Goal: Transaction & Acquisition: Purchase product/service

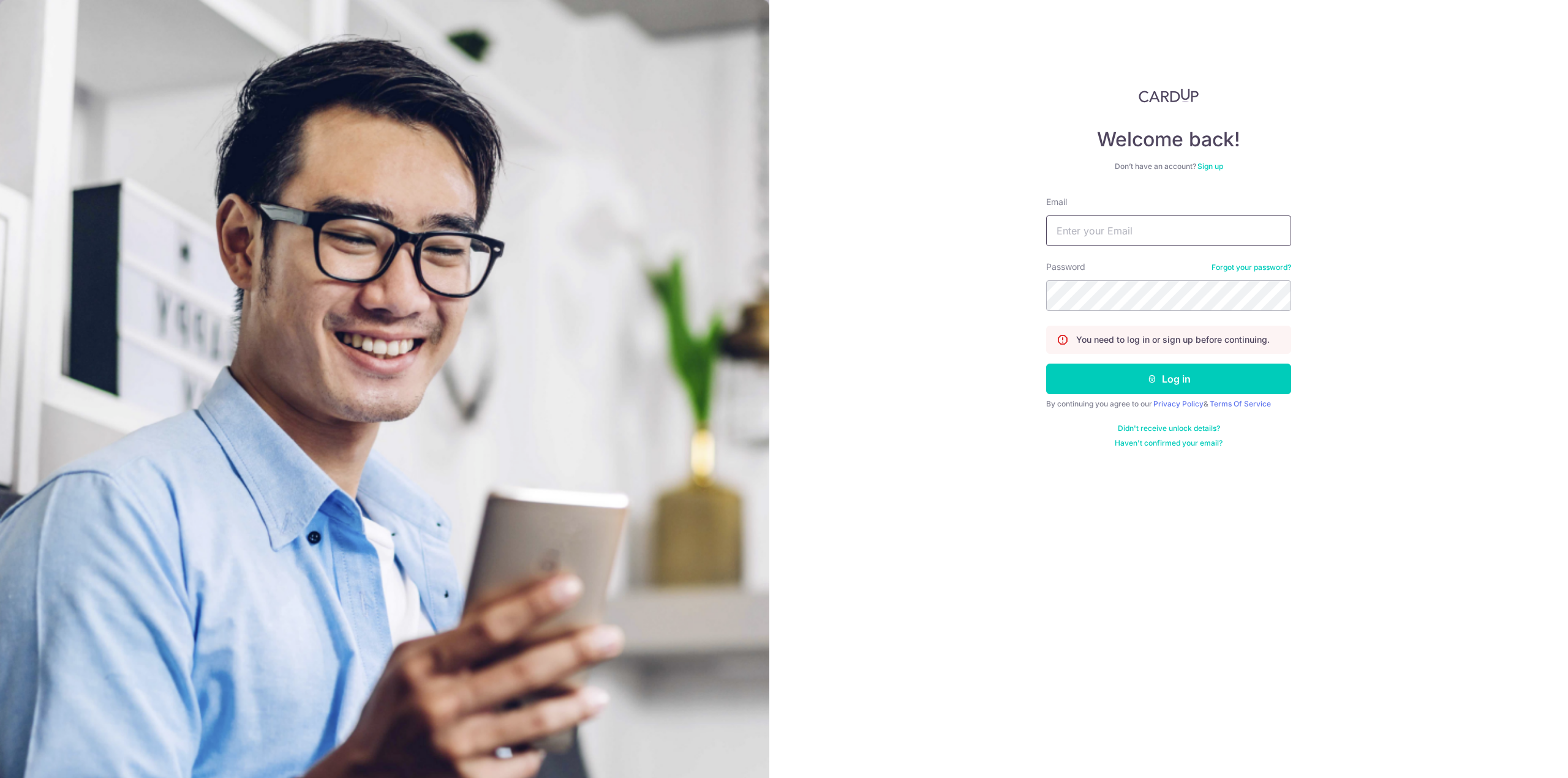
click at [1183, 237] on input "Email" at bounding box center [1168, 230] width 245 height 31
type input "ashraelkoh@outlook.com"
click at [1046, 364] on button "Log in" at bounding box center [1168, 379] width 245 height 31
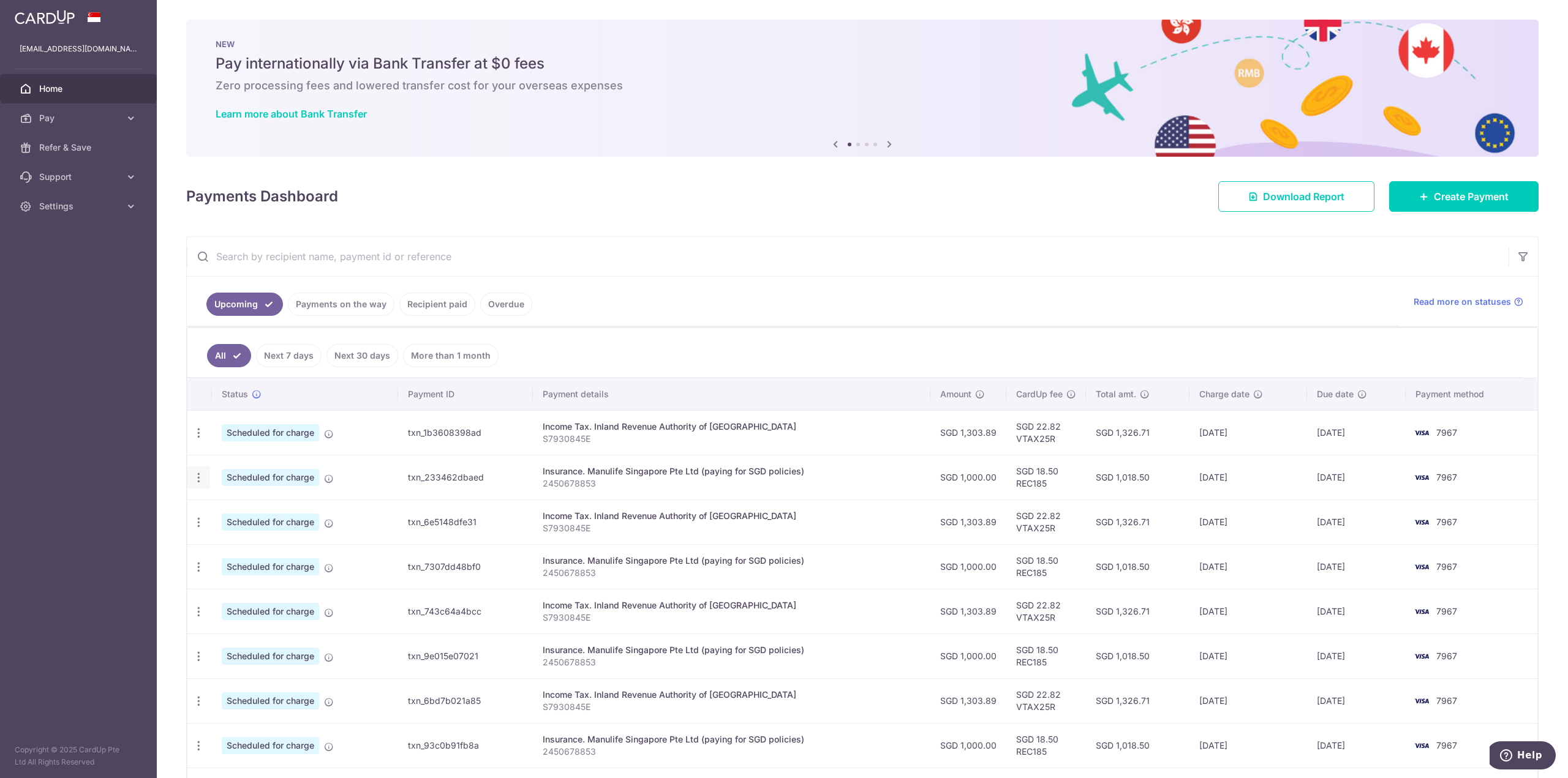
click at [200, 478] on icon "button" at bounding box center [199, 477] width 13 height 13
click at [226, 508] on span "Update payment" at bounding box center [263, 511] width 83 height 15
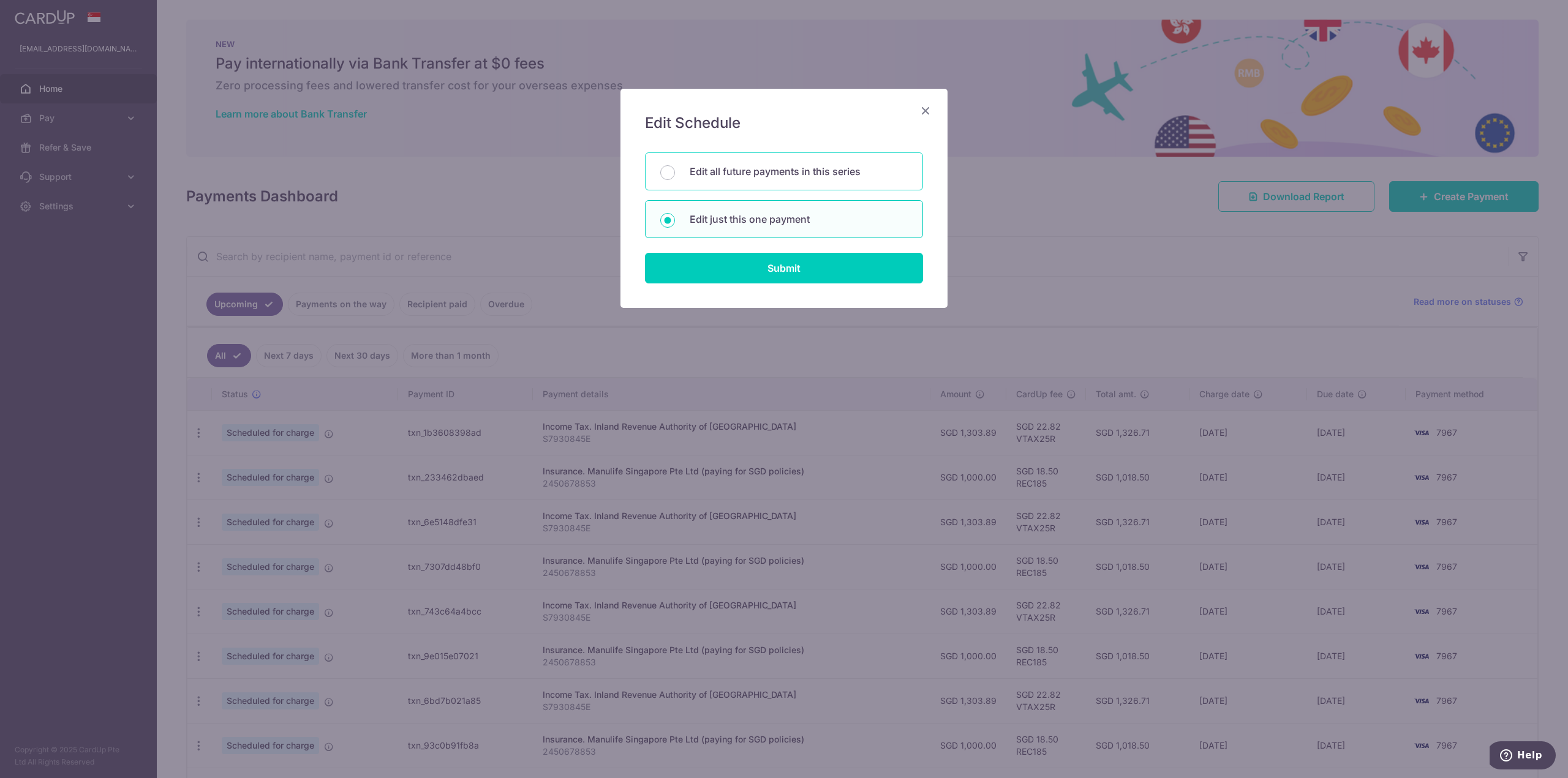
click at [800, 182] on div "Edit all future payments in this series" at bounding box center [784, 170] width 278 height 38
radio input "true"
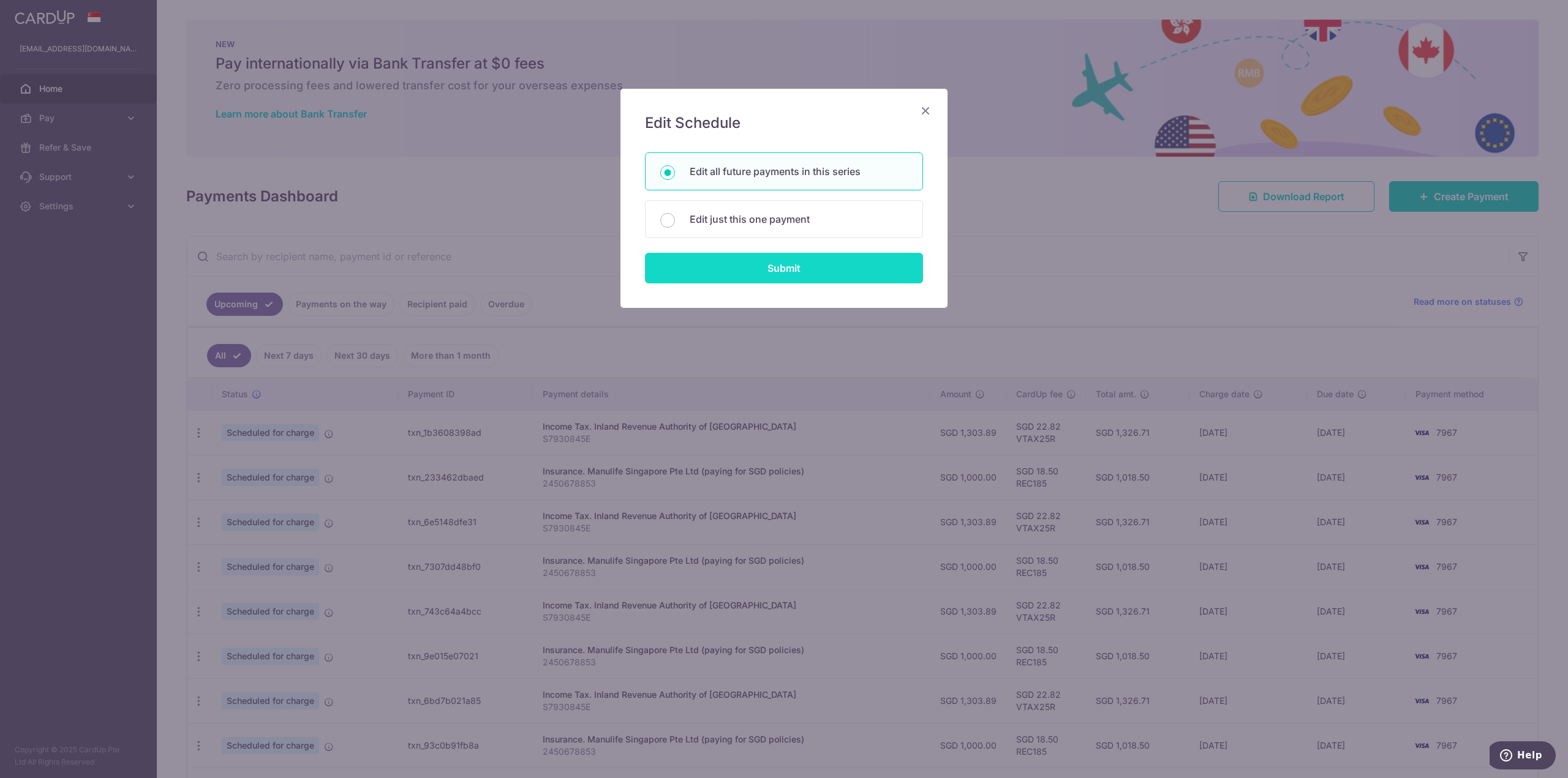
click at [819, 271] on input "Submit" at bounding box center [784, 267] width 278 height 31
radio input "true"
type input "1,000.00"
type input "2450678853"
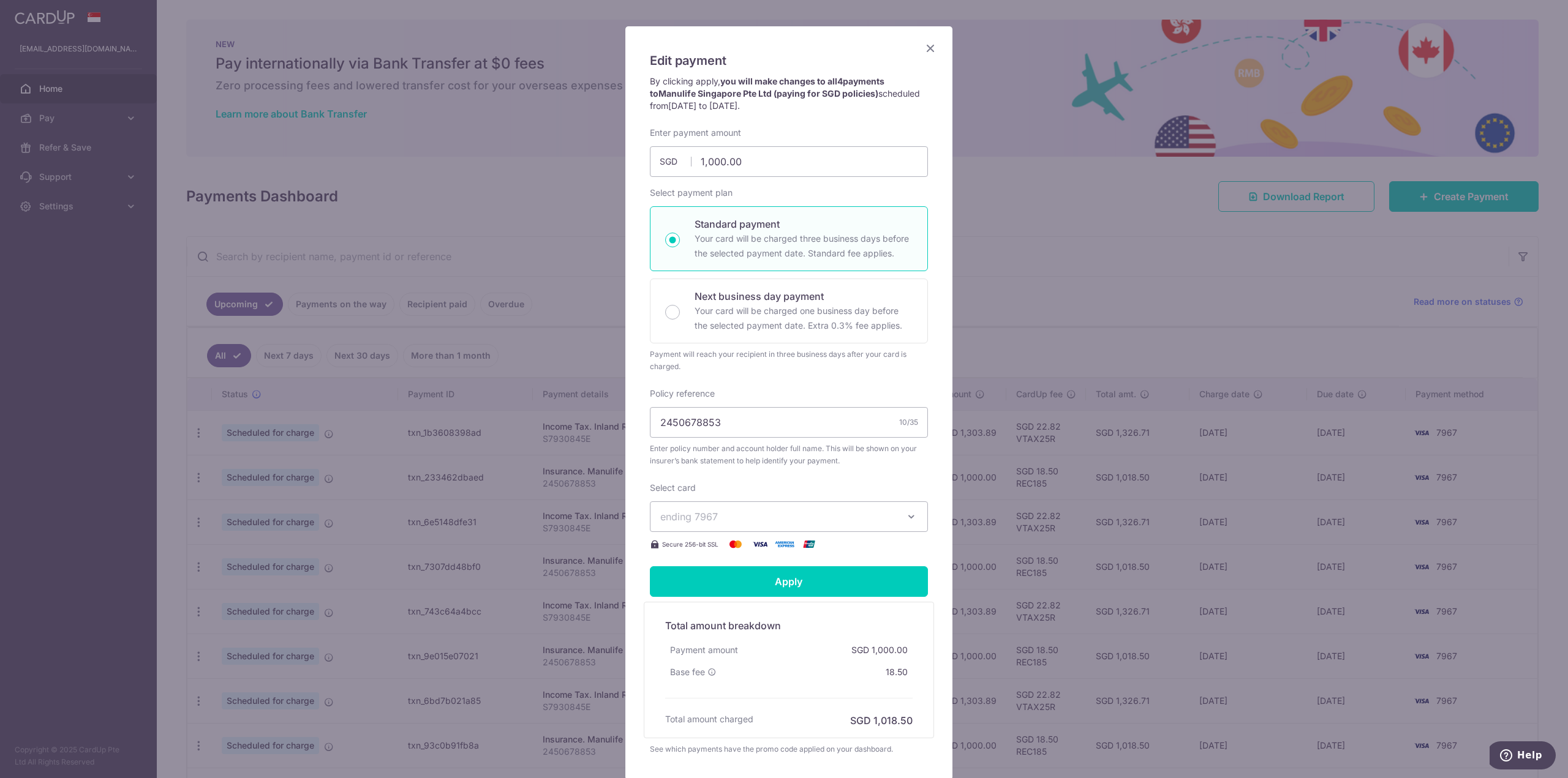
scroll to position [150, 0]
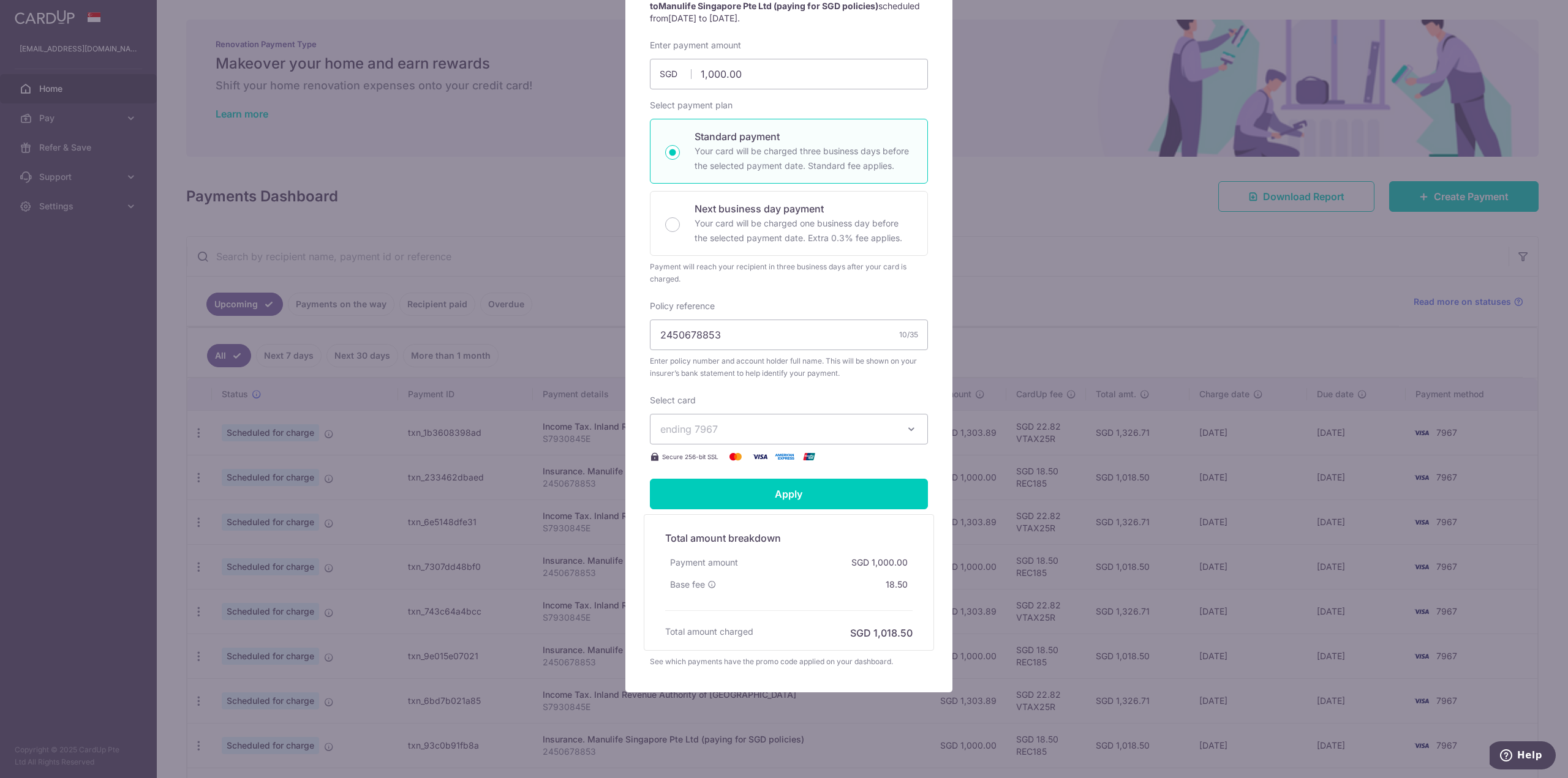
click at [806, 427] on span "ending 7967" at bounding box center [777, 428] width 235 height 15
click at [726, 516] on span "**** 7967" at bounding box center [712, 516] width 46 height 15
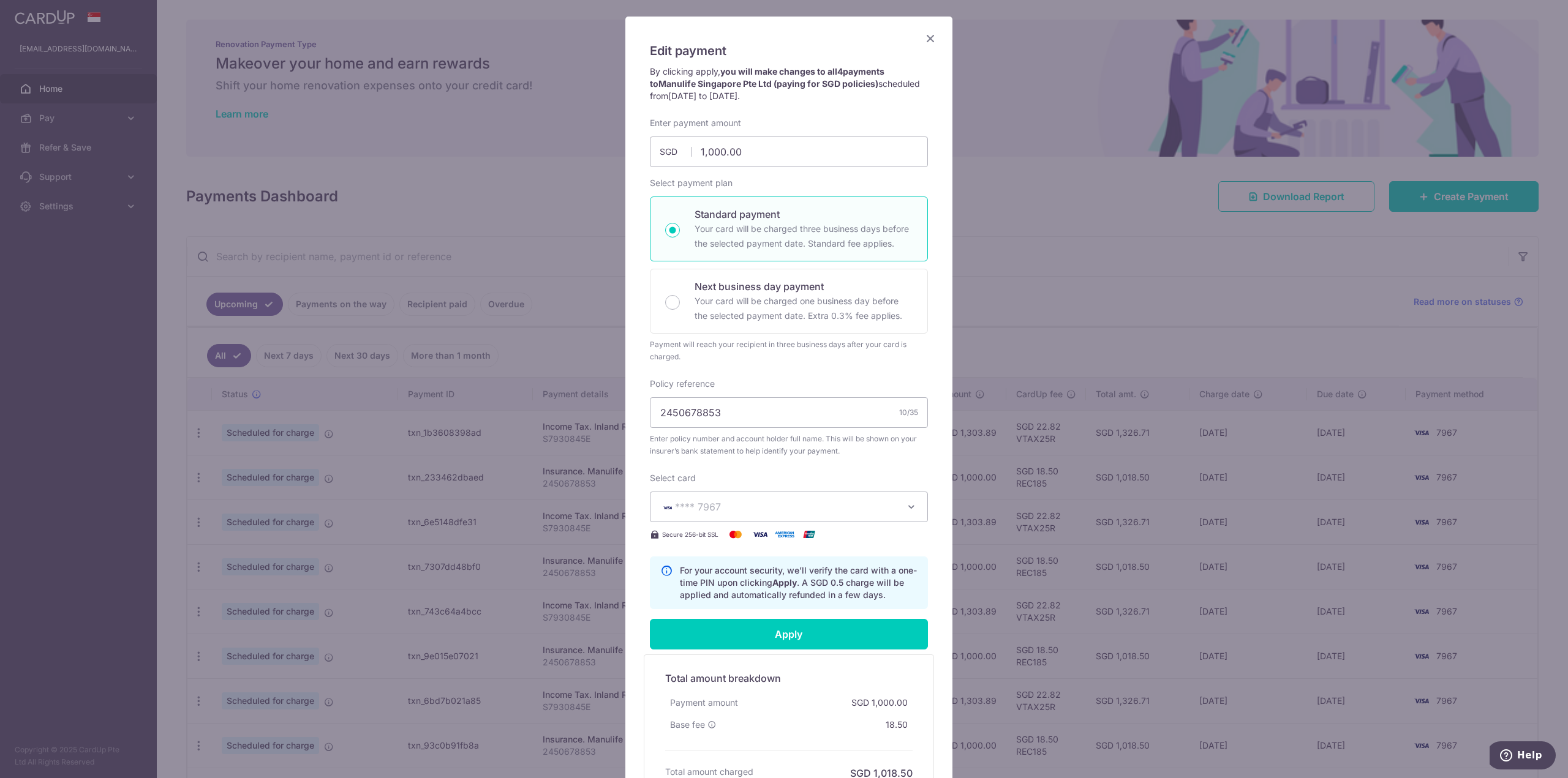
scroll to position [0, 0]
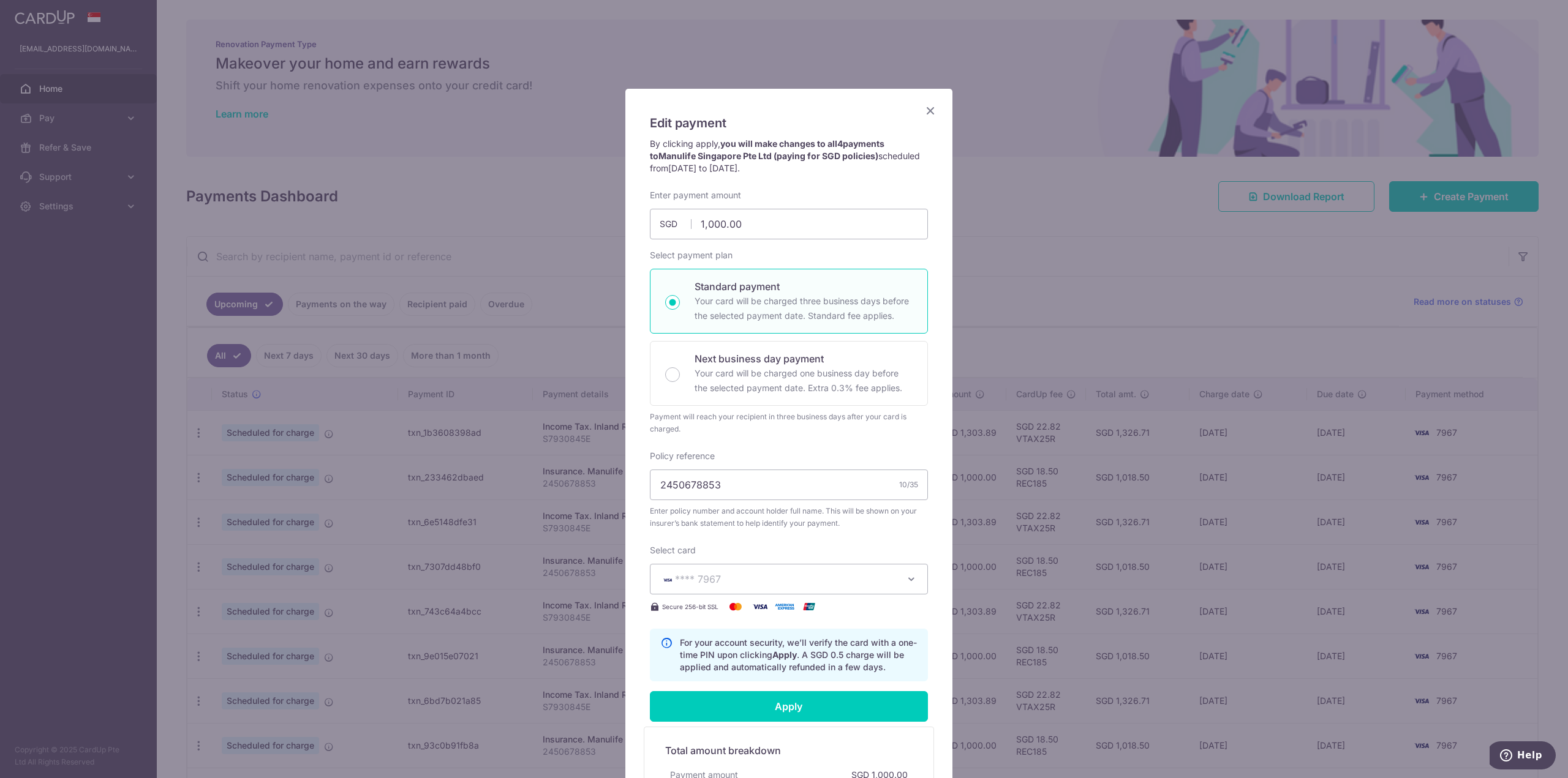
click at [923, 108] on icon "Close" at bounding box center [930, 111] width 15 height 16
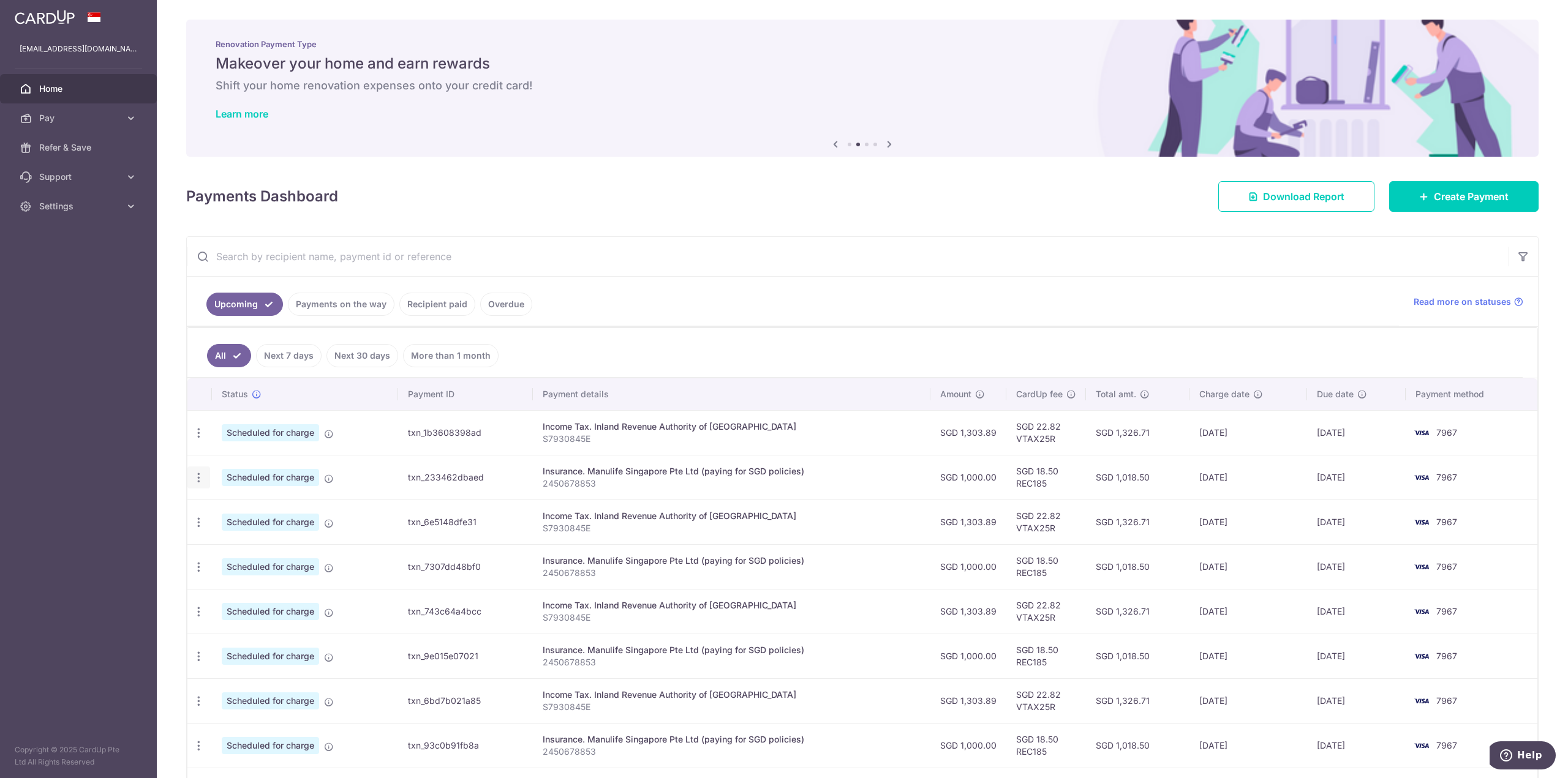
click at [199, 476] on icon "button" at bounding box center [199, 477] width 13 height 13
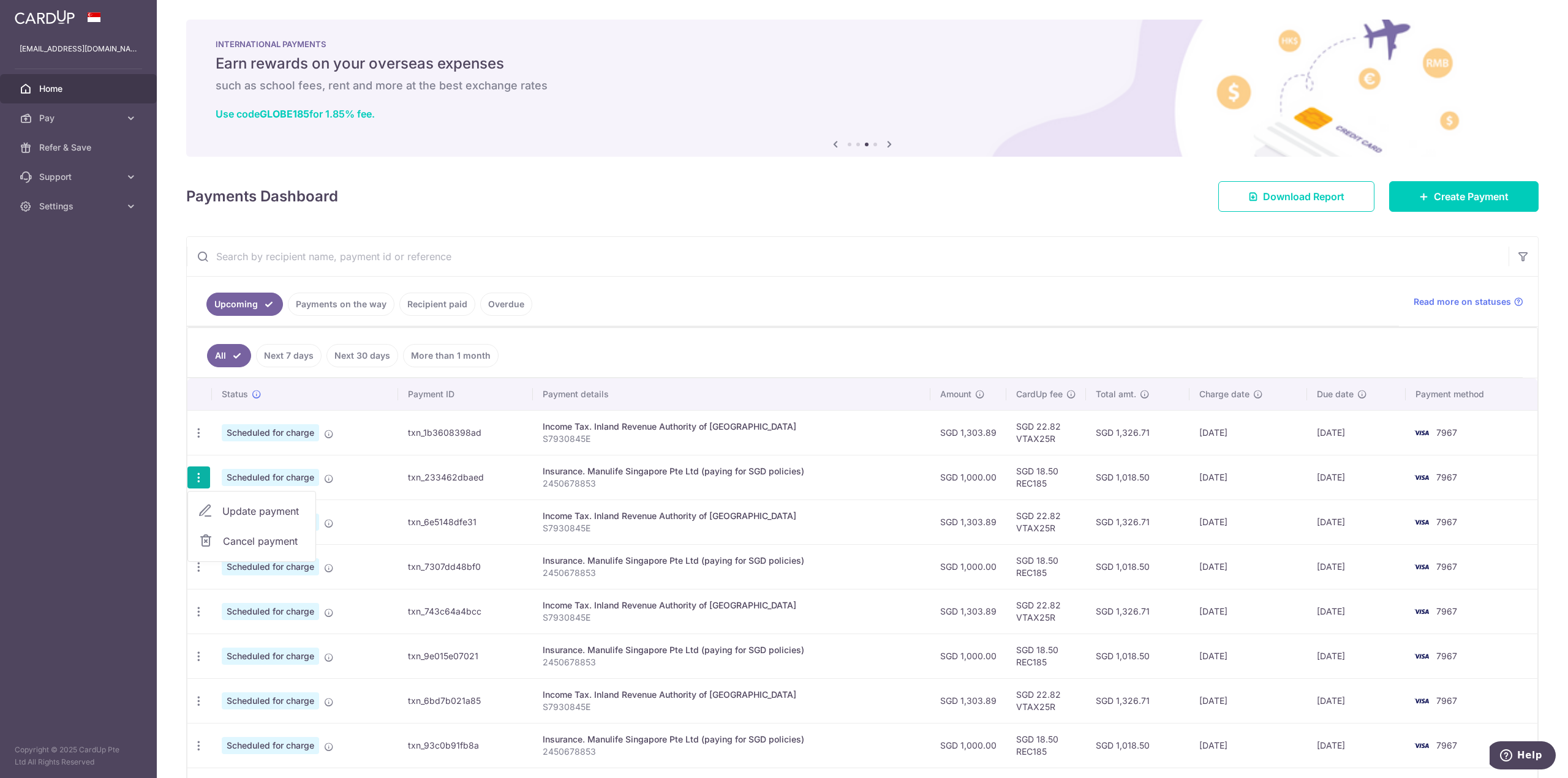
click at [233, 536] on span "Cancel payment" at bounding box center [264, 541] width 82 height 15
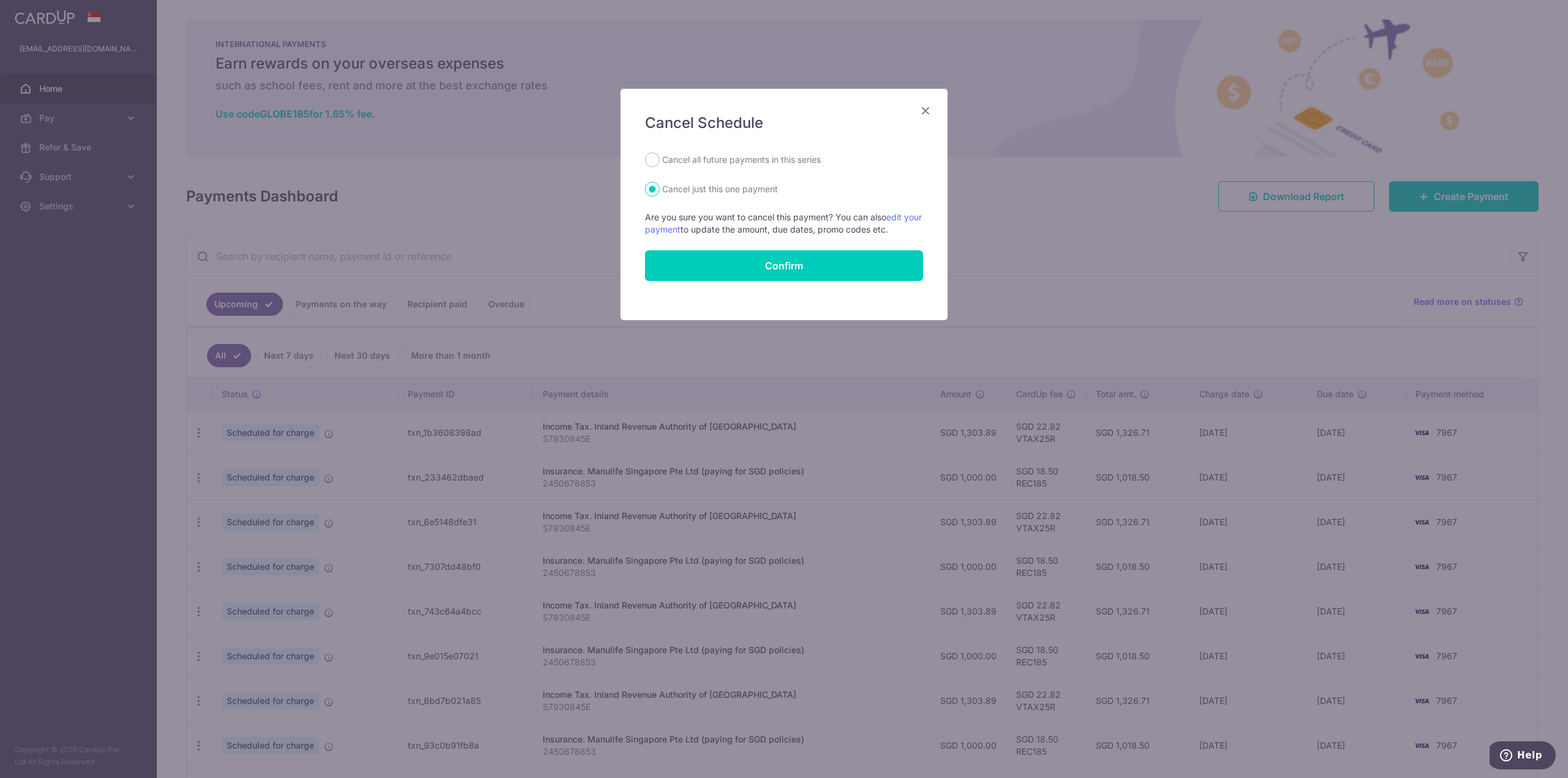
click at [768, 164] on label "Cancel all future payments in this series" at bounding box center [741, 159] width 158 height 15
click at [659, 164] on input "Cancel all future payments in this series" at bounding box center [652, 159] width 15 height 15
radio input "true"
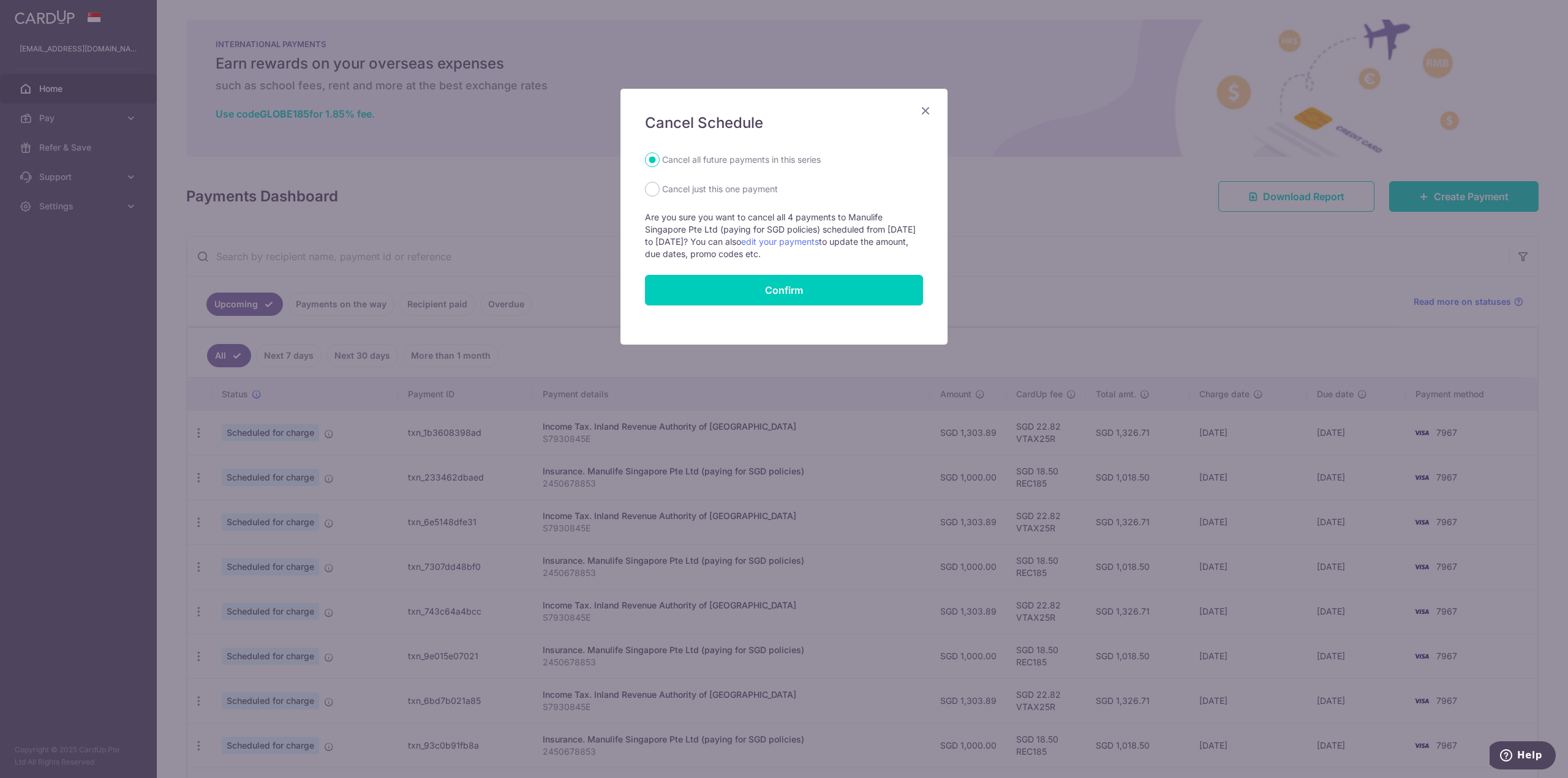
click at [931, 111] on icon "Close" at bounding box center [925, 111] width 15 height 16
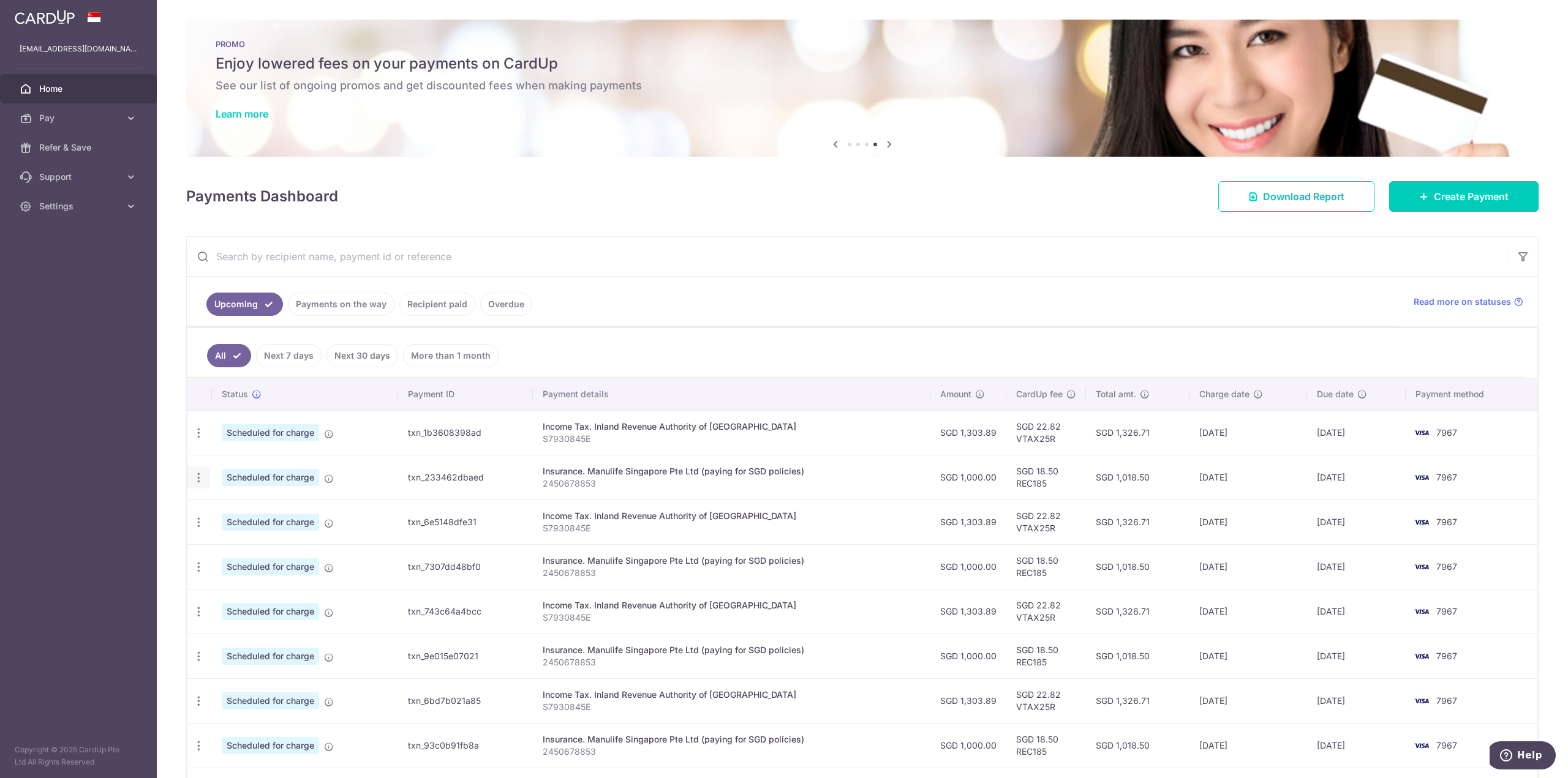
click at [197, 475] on icon "button" at bounding box center [199, 477] width 13 height 13
click at [200, 475] on icon "button" at bounding box center [199, 477] width 13 height 13
click at [235, 510] on span "Update payment" at bounding box center [263, 511] width 83 height 15
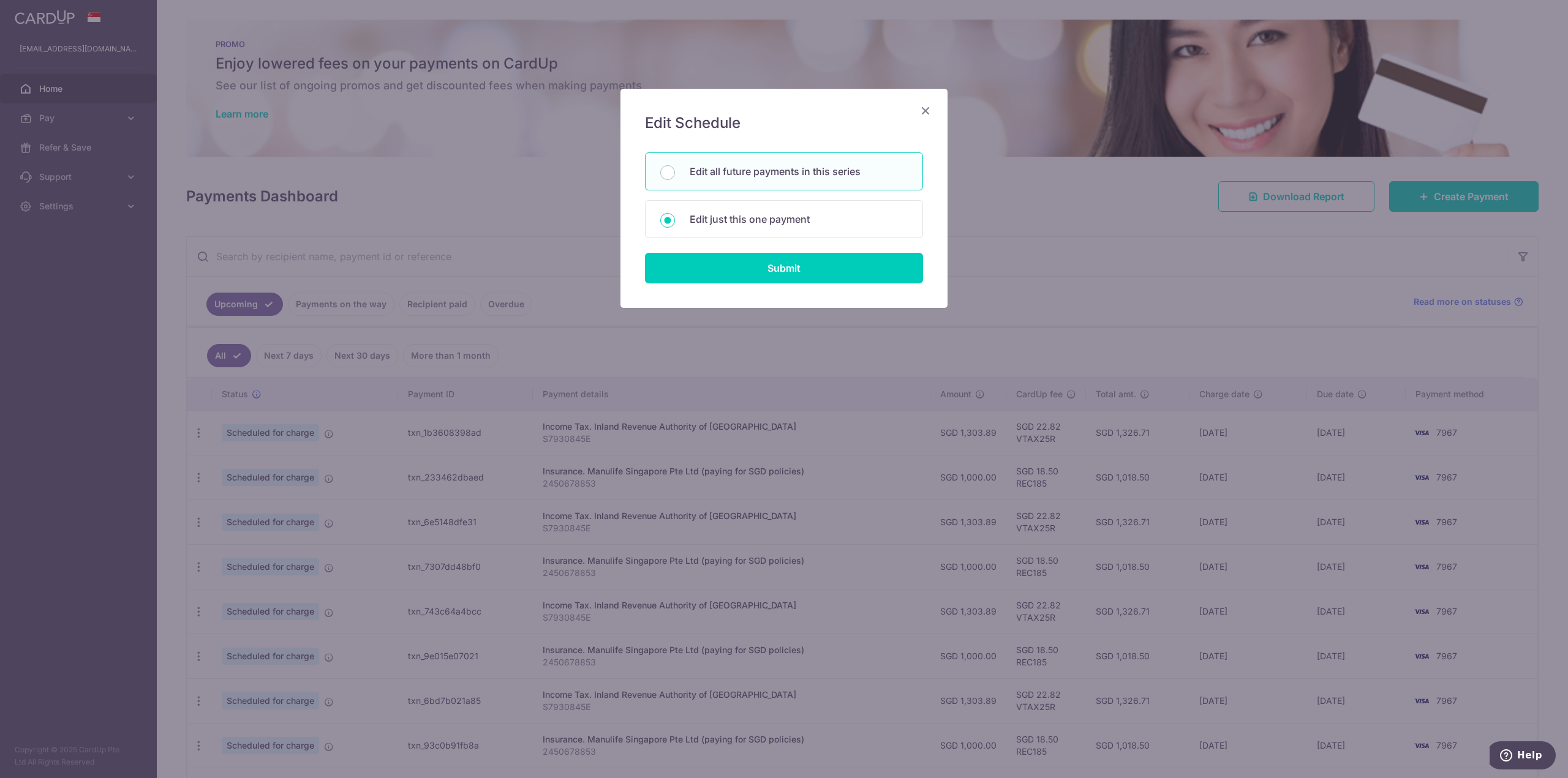
click at [804, 176] on p "Edit all future payments in this series" at bounding box center [798, 171] width 218 height 15
click at [675, 176] on input "Edit all future payments in this series" at bounding box center [667, 172] width 15 height 15
radio input "true"
click at [804, 266] on input "Submit" at bounding box center [784, 267] width 278 height 31
radio input "true"
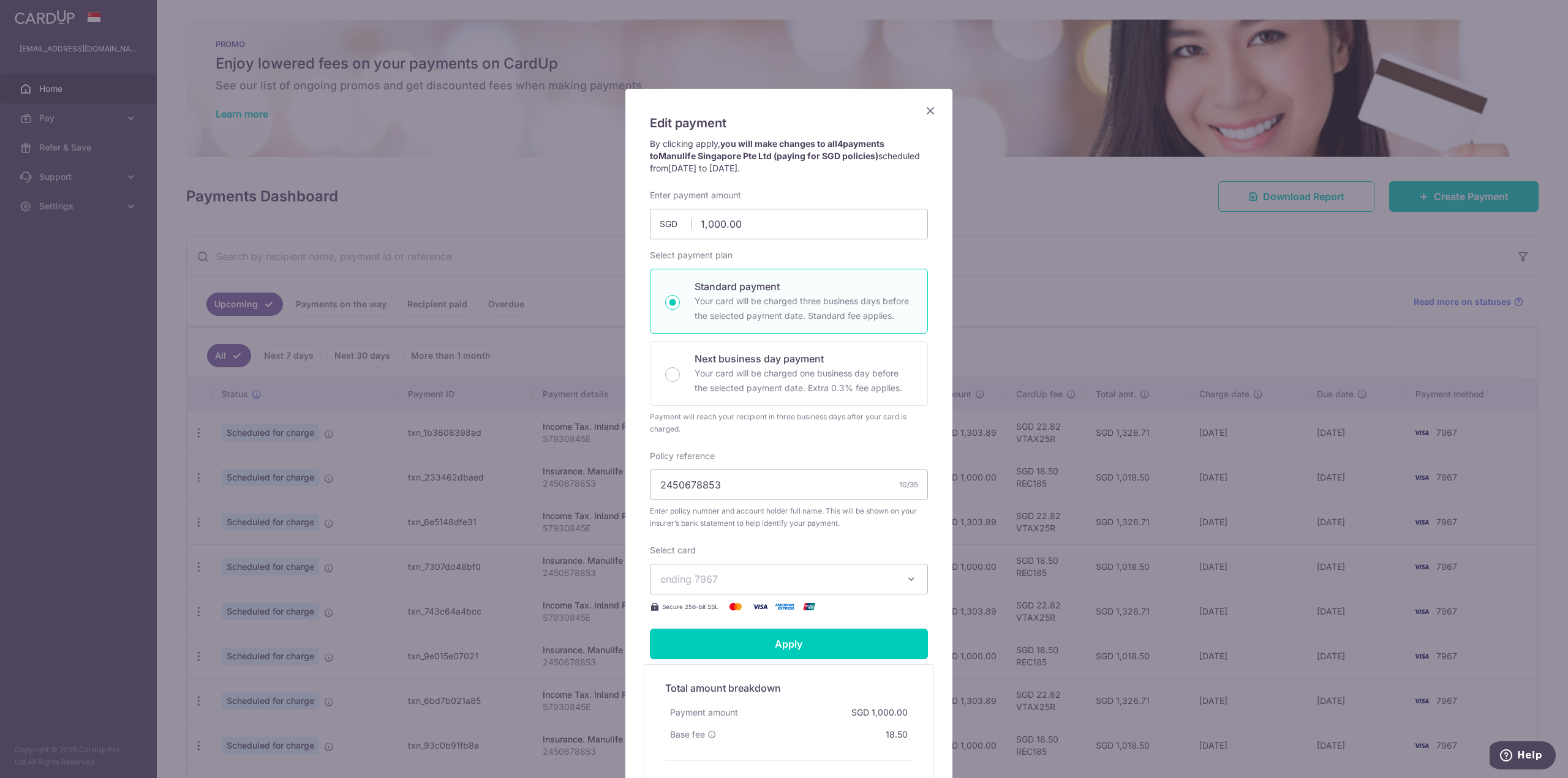
click at [926, 114] on icon "Close" at bounding box center [930, 111] width 15 height 16
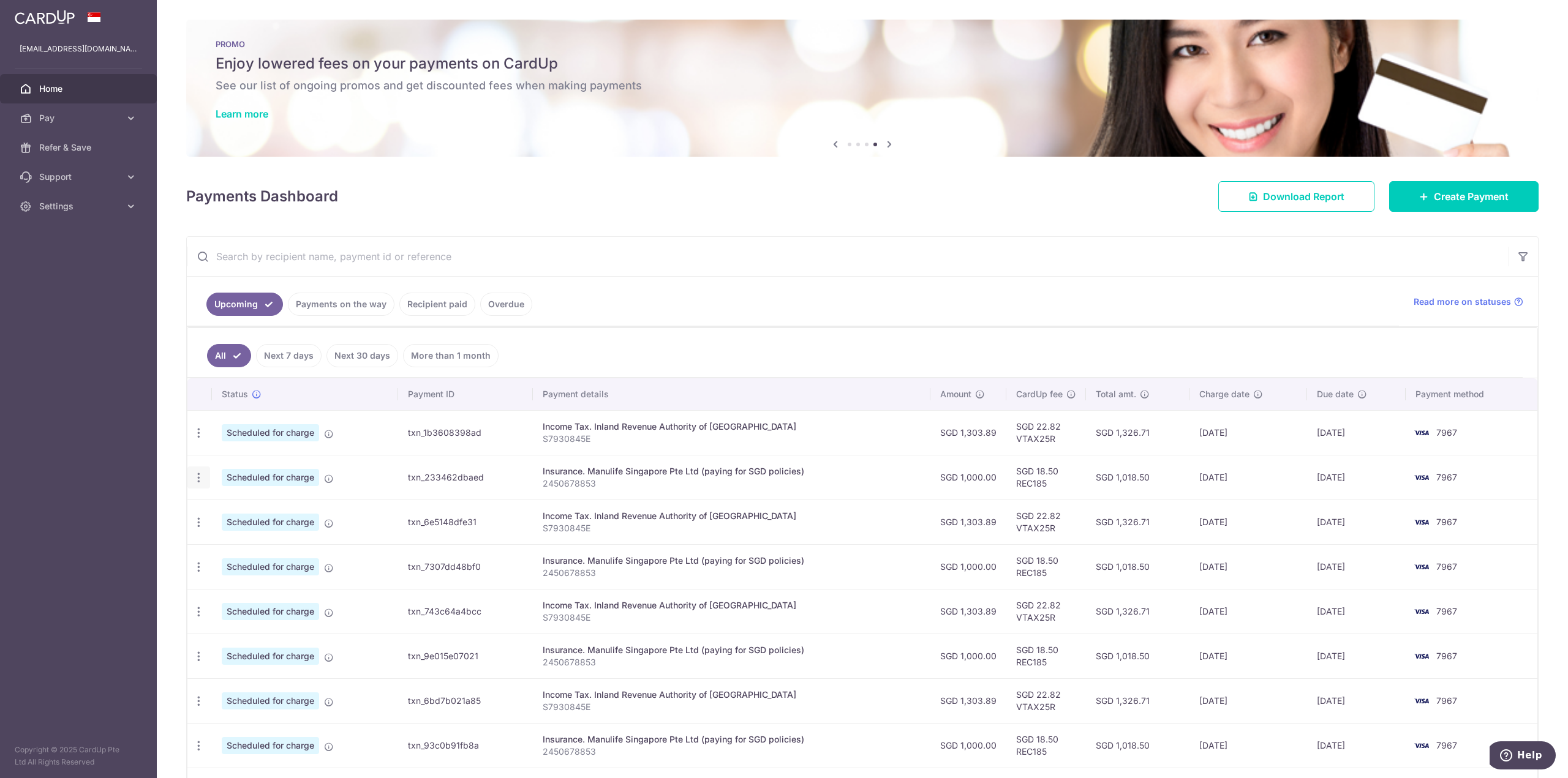
click at [197, 474] on icon "button" at bounding box center [199, 477] width 13 height 13
click at [243, 539] on span "Cancel payment" at bounding box center [264, 541] width 82 height 15
radio input "true"
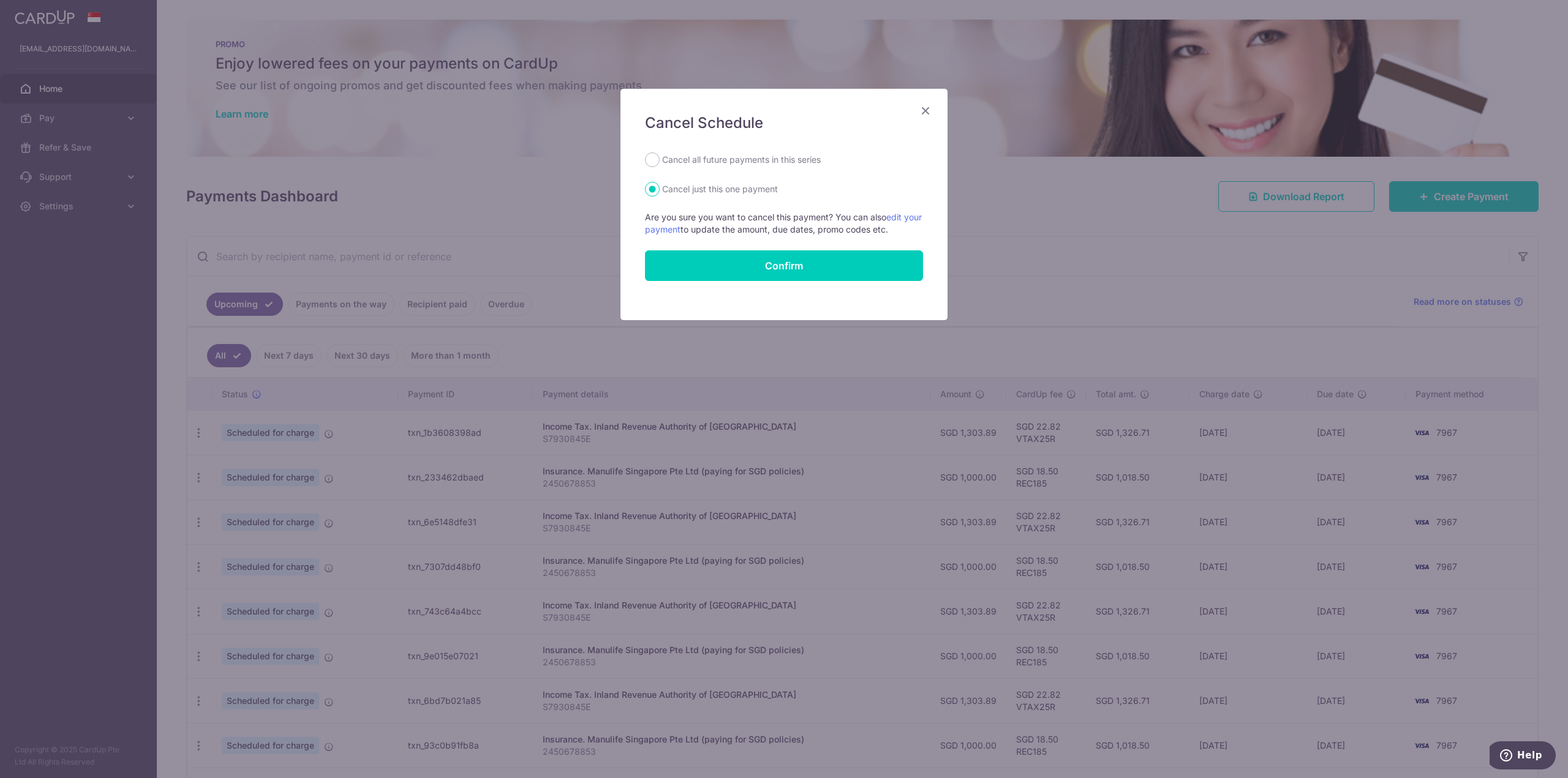
click at [753, 166] on label "Cancel all future payments in this series" at bounding box center [741, 159] width 158 height 15
click at [659, 166] on input "Cancel all future payments in this series" at bounding box center [652, 159] width 15 height 15
radio input "true"
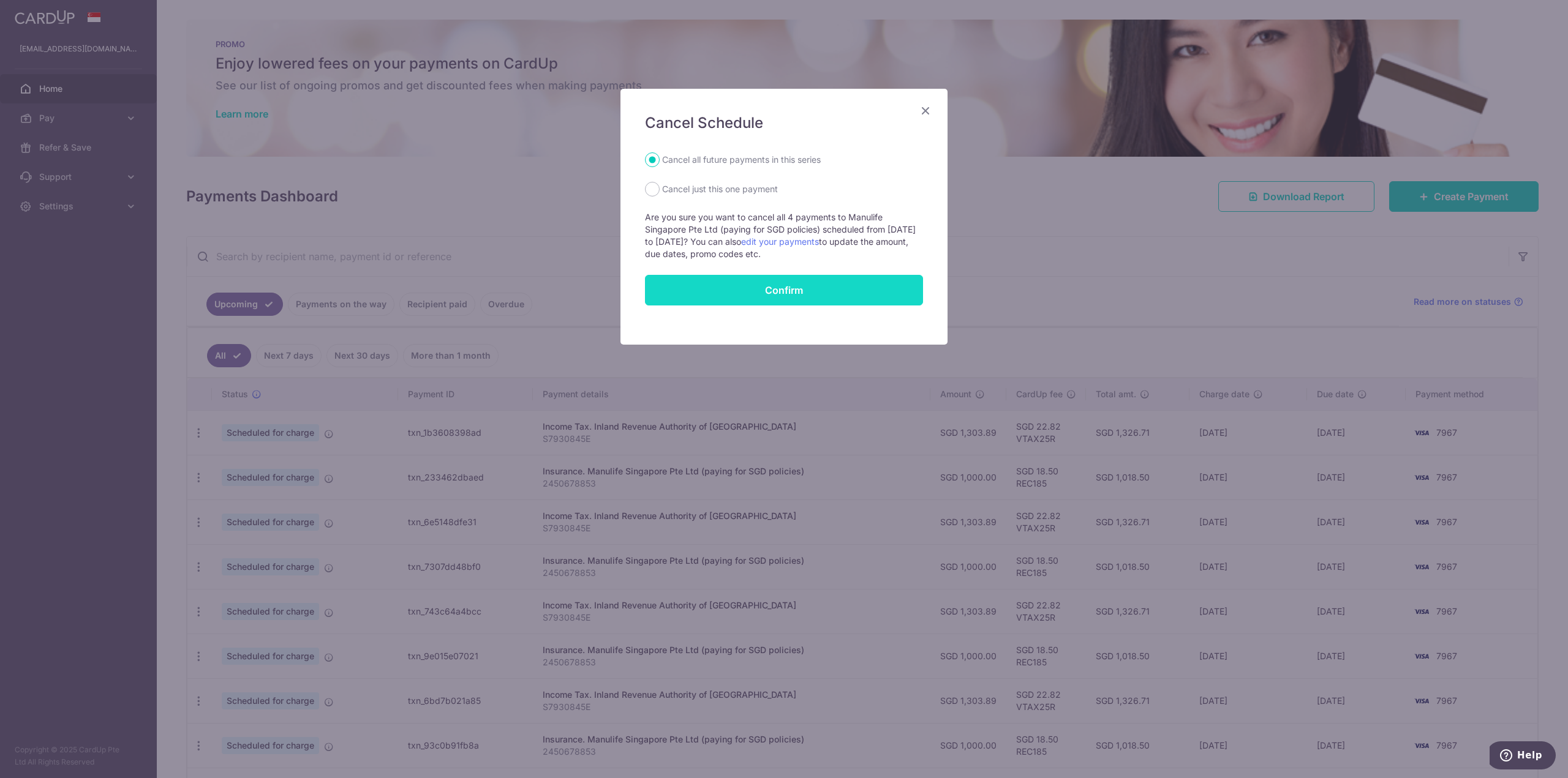
click at [785, 295] on button "Confirm" at bounding box center [784, 289] width 278 height 31
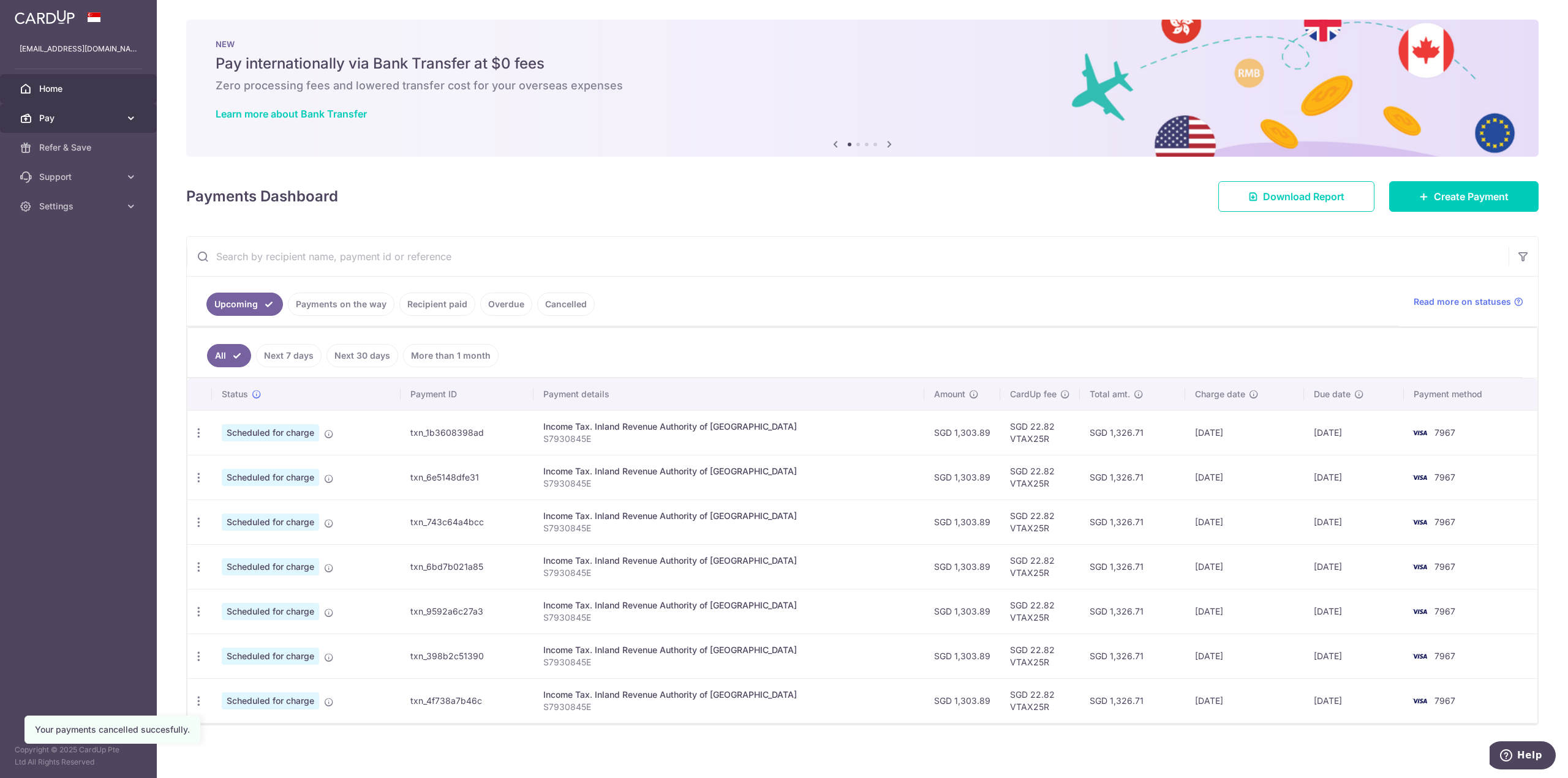
click at [119, 115] on span "Pay" at bounding box center [80, 118] width 80 height 12
click at [99, 146] on span "Payments" at bounding box center [80, 148] width 80 height 12
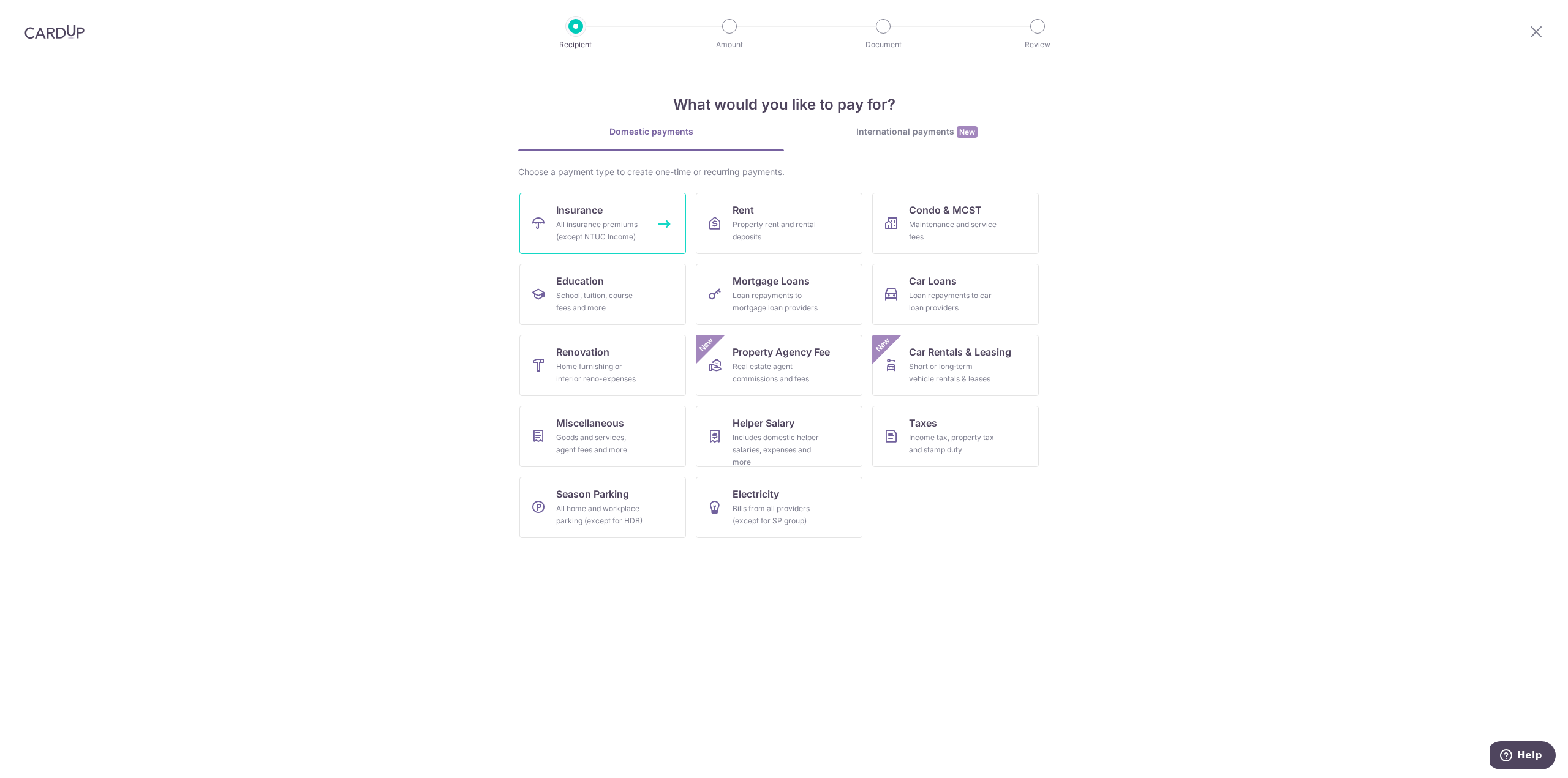
click at [610, 232] on div "All insurance premiums (except NTUC Income)" at bounding box center [600, 231] width 88 height 24
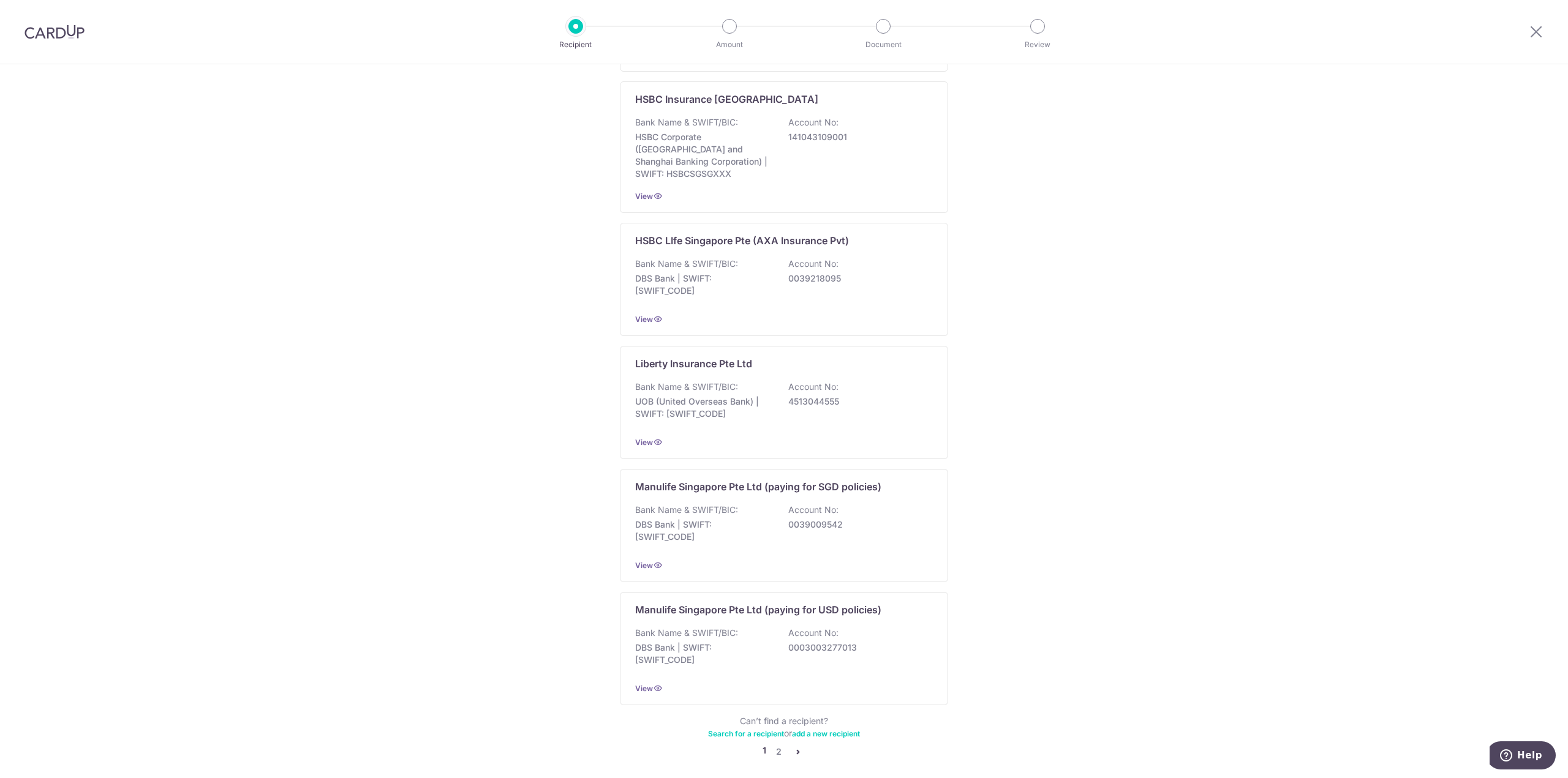
scroll to position [886, 0]
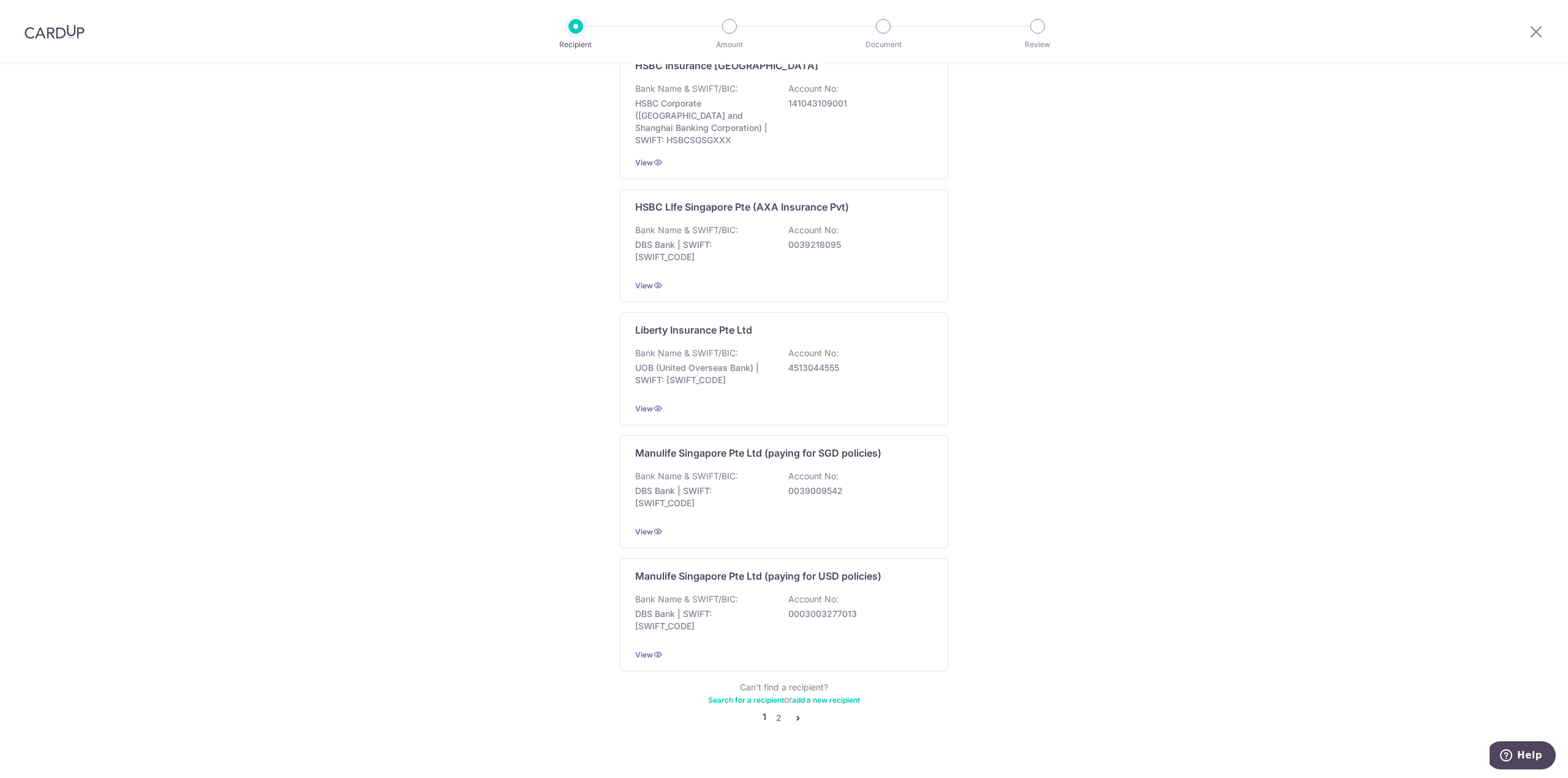
click at [789, 485] on p "0039009542" at bounding box center [856, 491] width 137 height 12
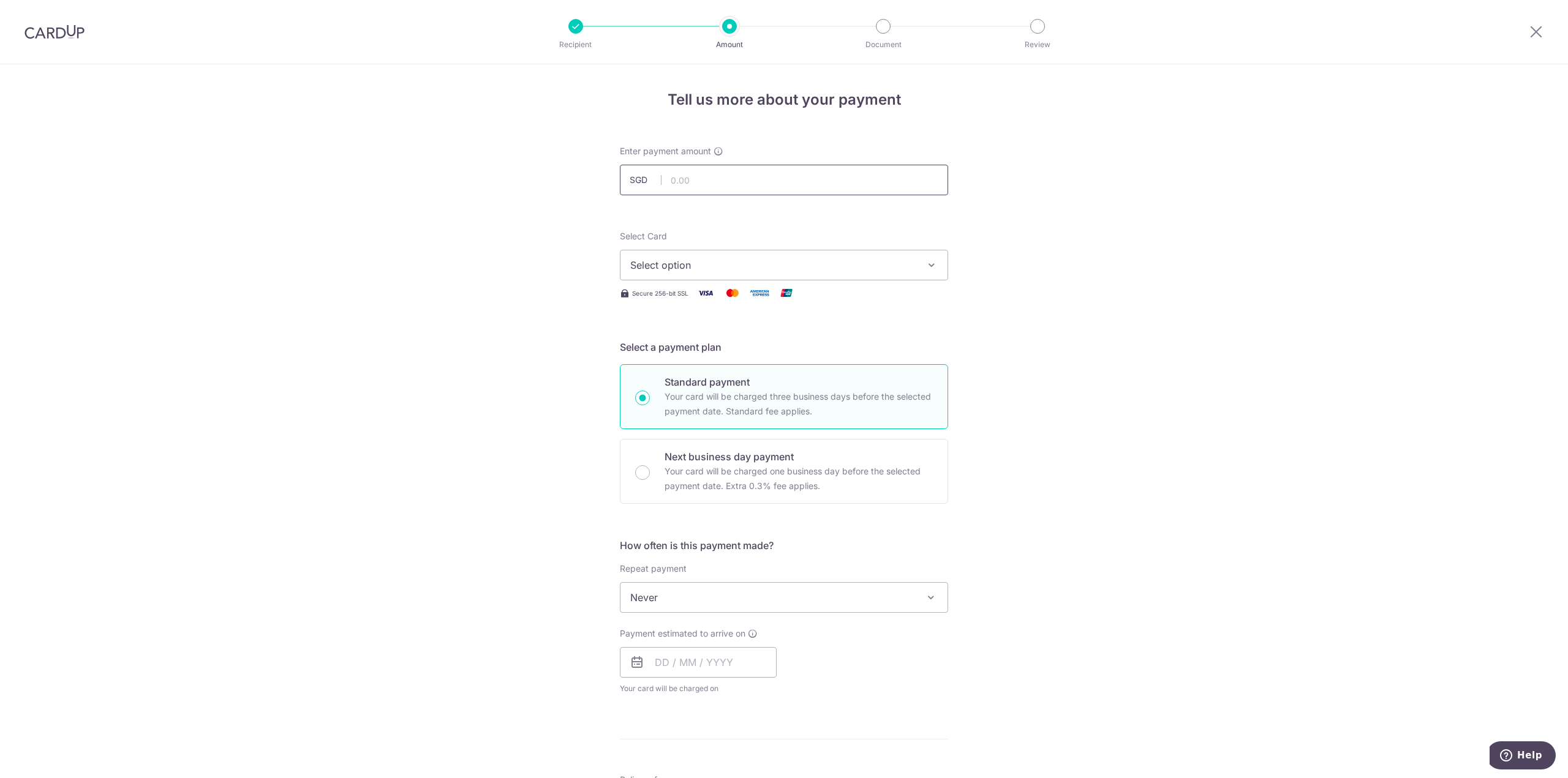
click at [733, 177] on input "text" at bounding box center [784, 179] width 328 height 31
type input "1,000.00"
click at [709, 263] on span "Select option" at bounding box center [773, 265] width 285 height 15
click at [721, 383] on span "**** 7967" at bounding box center [784, 382] width 308 height 15
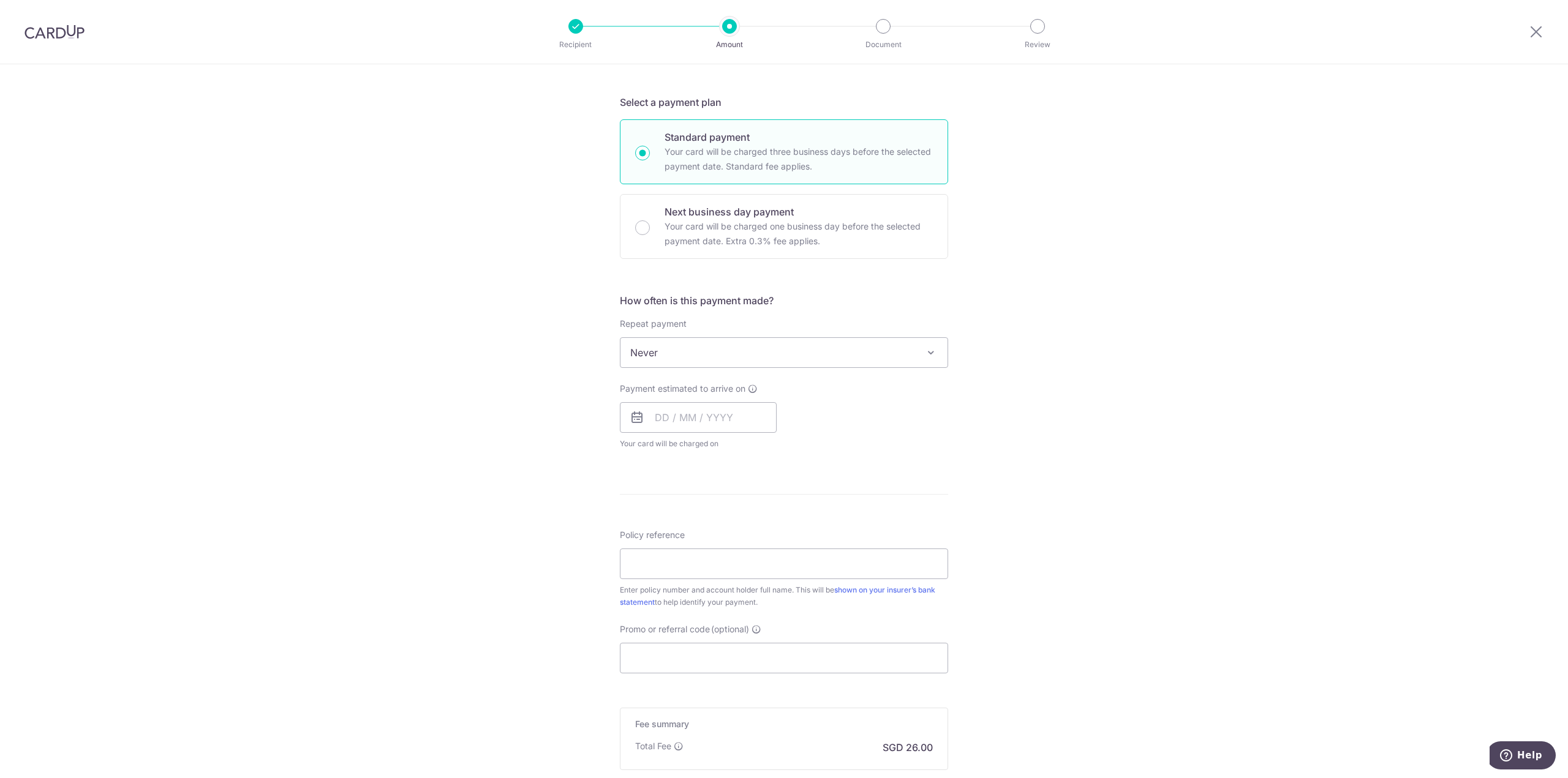
click at [714, 358] on span "Never" at bounding box center [784, 353] width 327 height 30
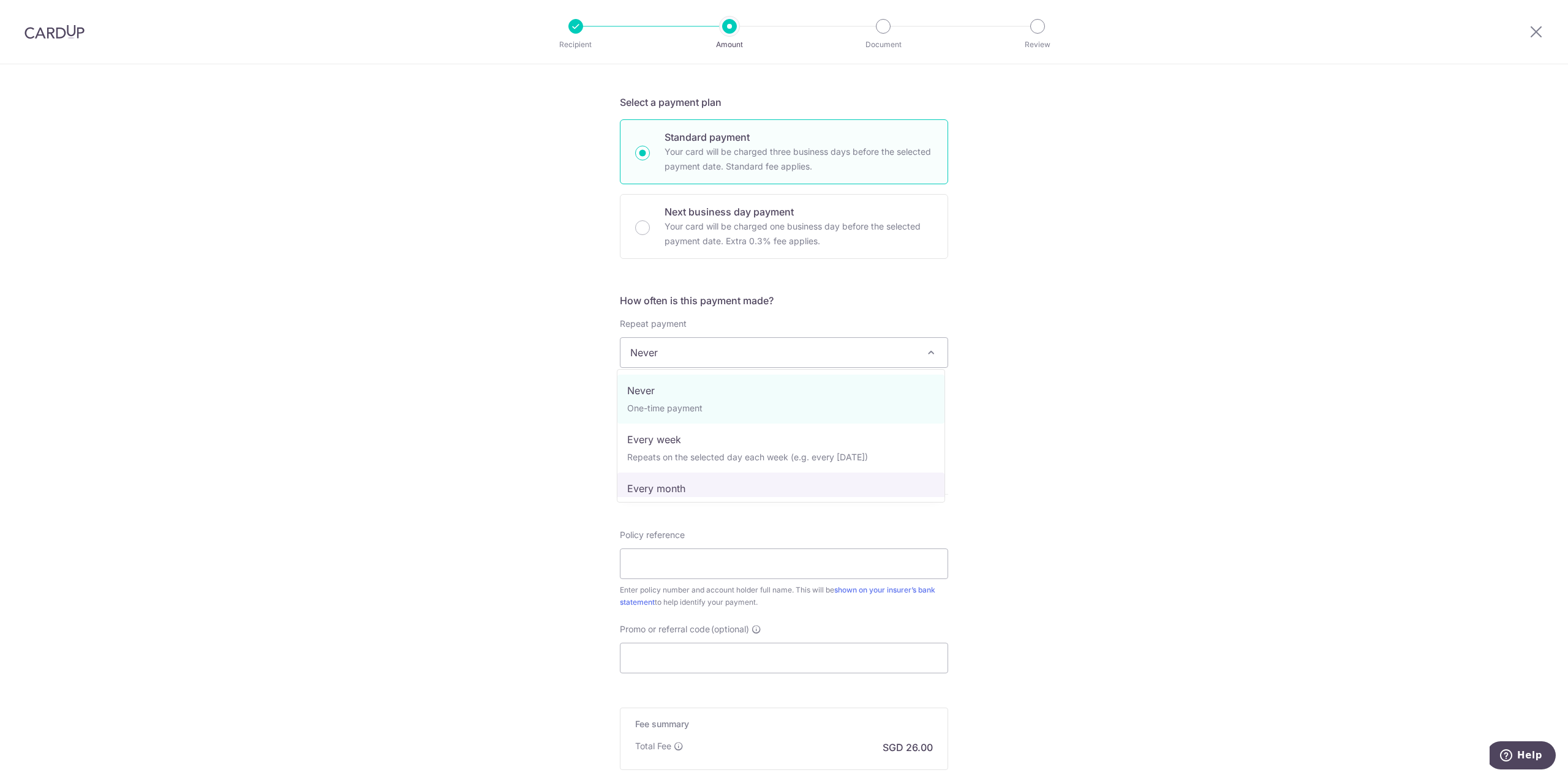
select select "3"
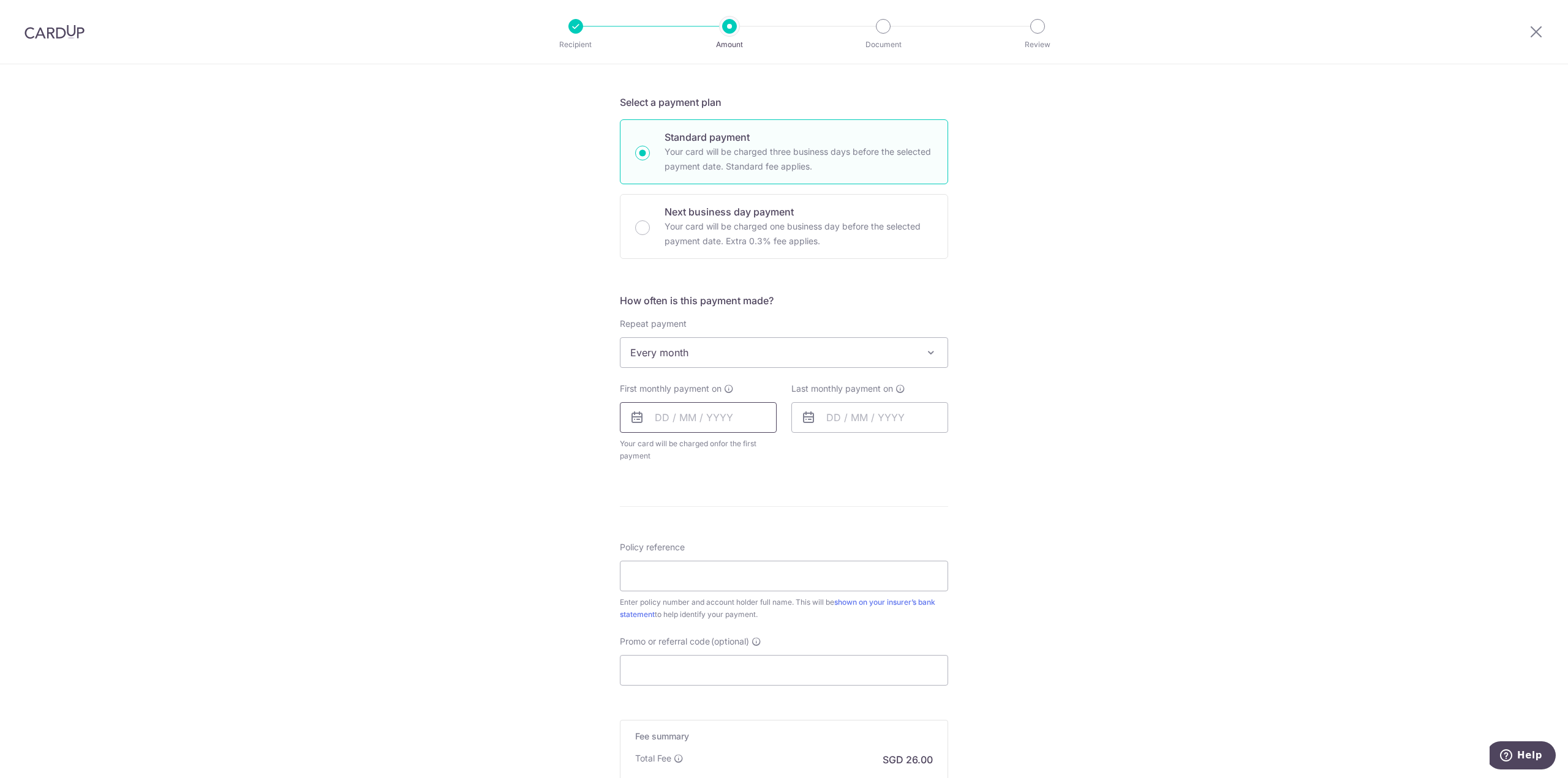
click at [701, 415] on input "text" at bounding box center [698, 417] width 157 height 31
click at [622, 493] on div "Prev Next Sep Oct Nov Dec 2025 2026 2027 2028 2029 2030 2031 2032 2033 2034 203…" at bounding box center [718, 546] width 196 height 222
click at [785, 448] on link "Next" at bounding box center [792, 450] width 15 height 15
click at [715, 553] on link "15" at bounding box center [718, 553] width 19 height 19
type input "15/10/2025"
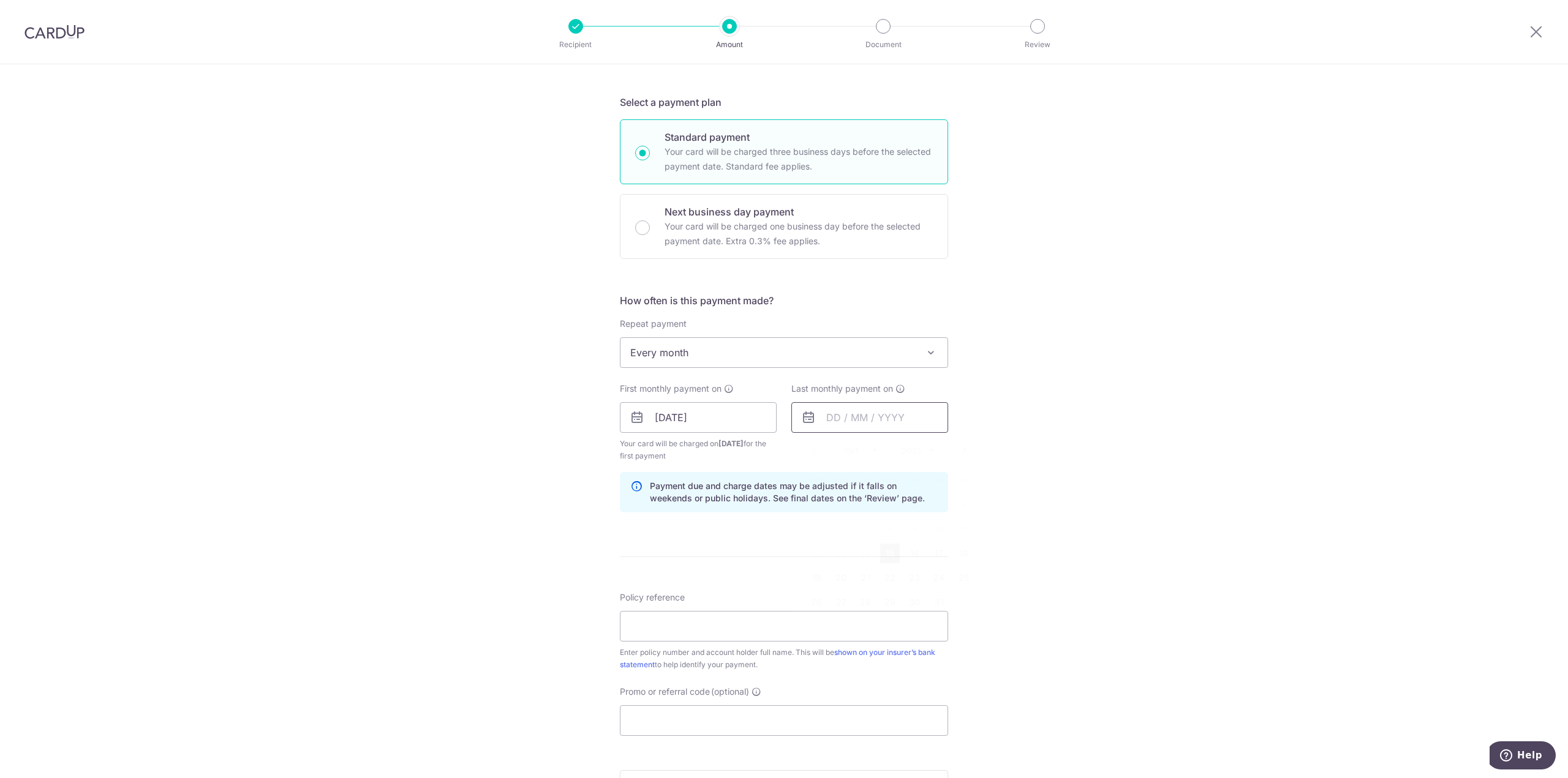
click at [837, 426] on input "text" at bounding box center [869, 417] width 157 height 31
click at [964, 452] on link "Next" at bounding box center [964, 450] width 15 height 15
click at [915, 555] on link "15" at bounding box center [914, 553] width 19 height 19
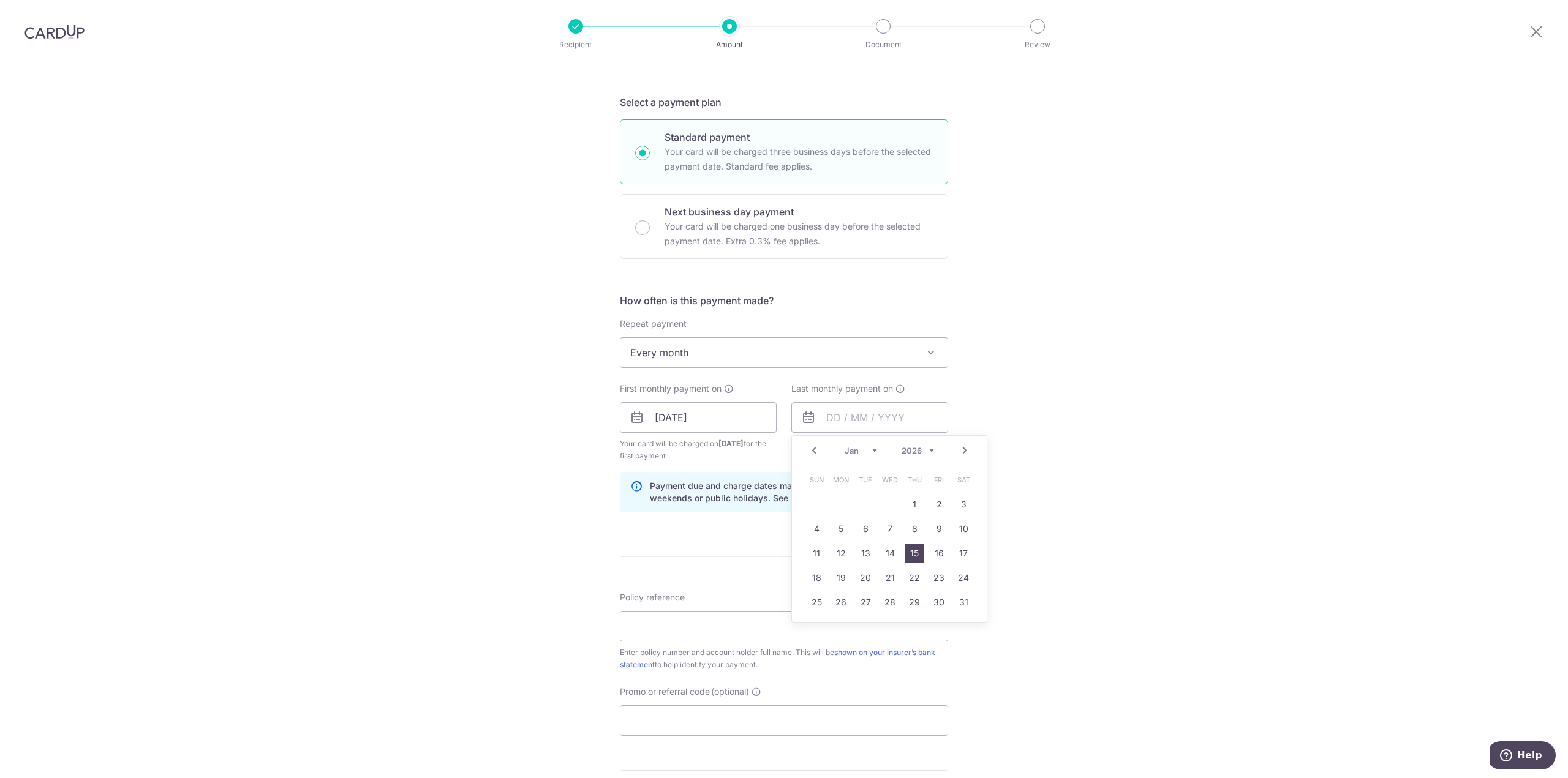
type input "15/01/2026"
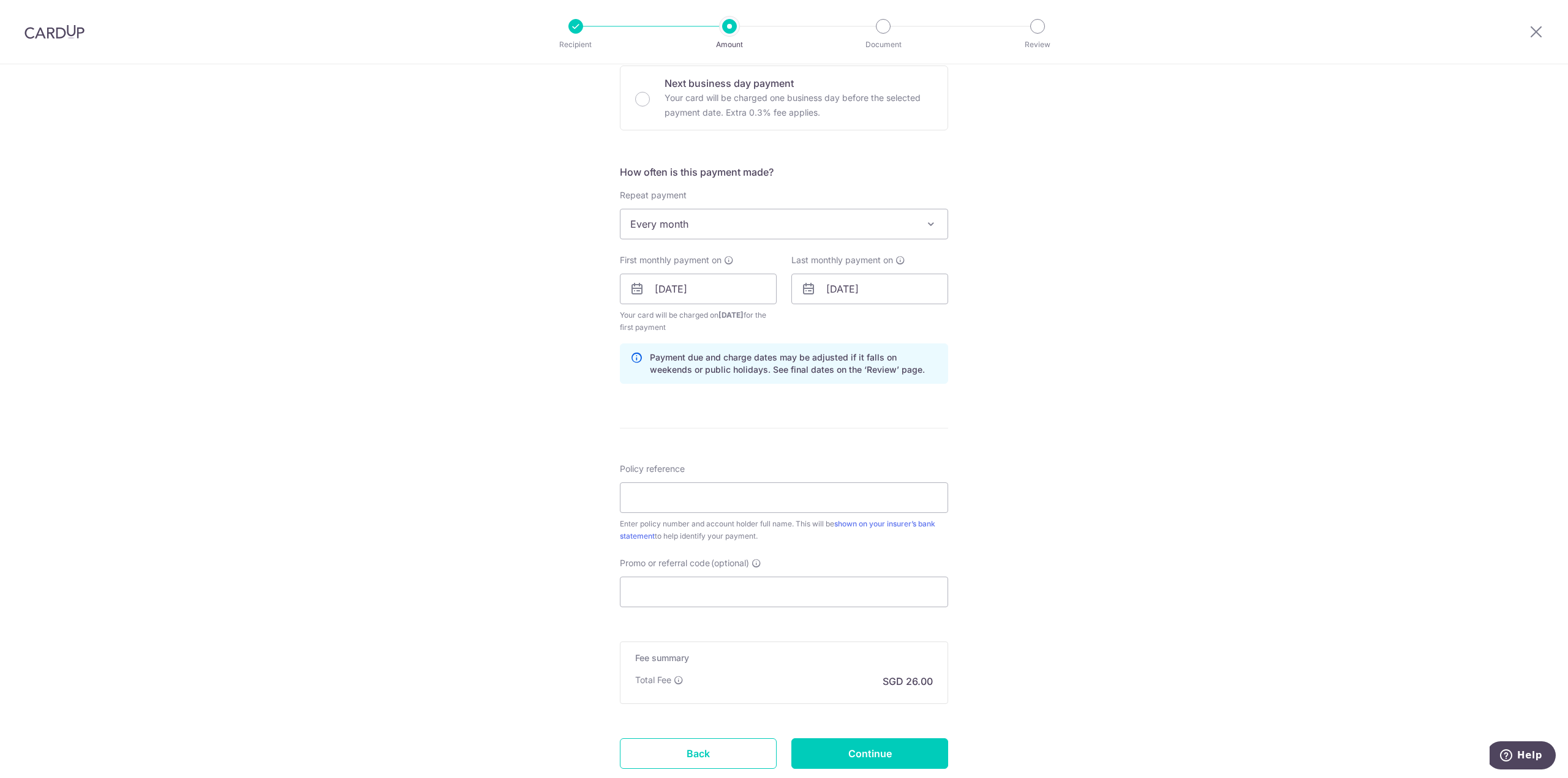
scroll to position [453, 0]
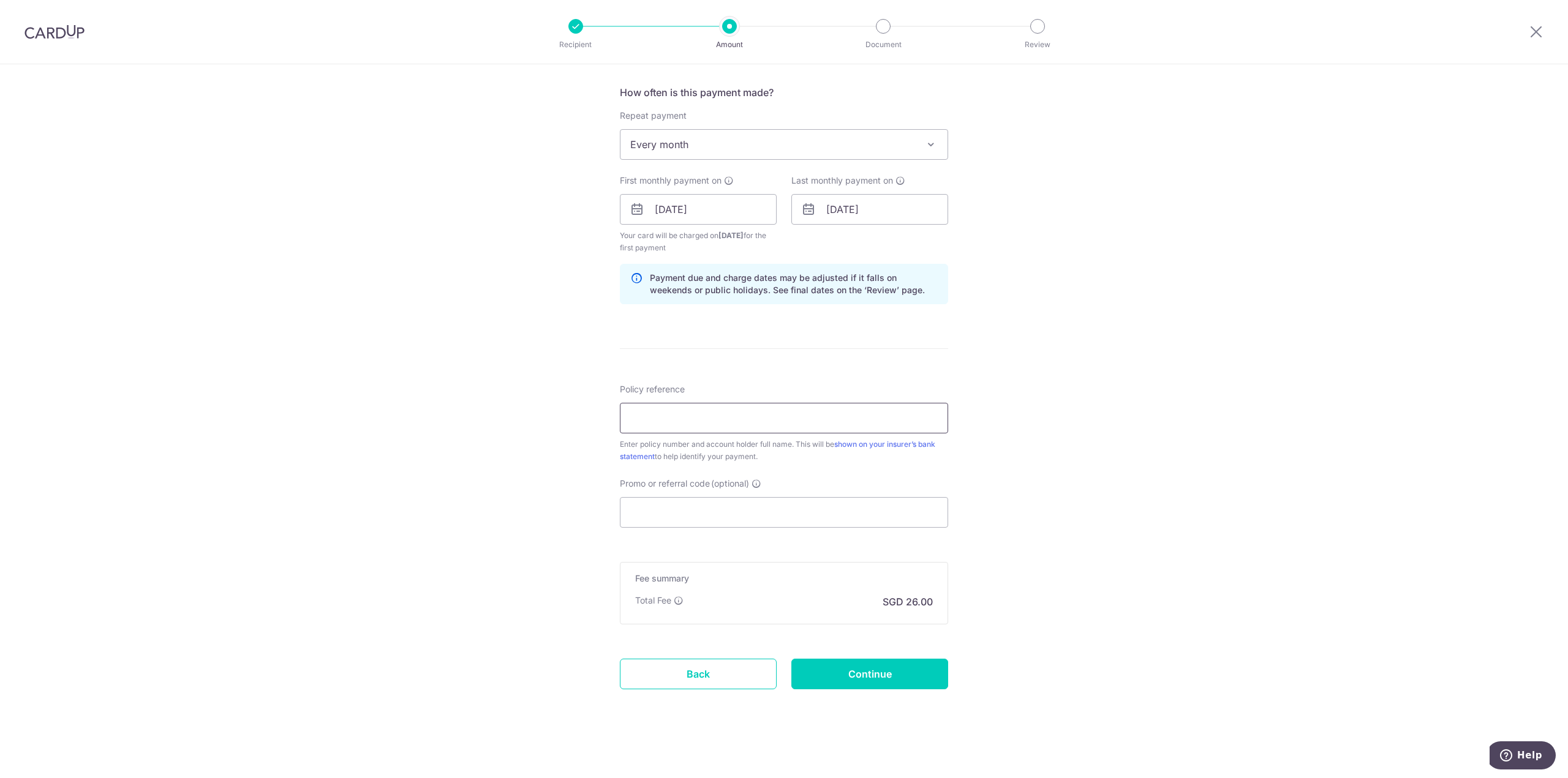
click at [757, 408] on input "Policy reference" at bounding box center [784, 418] width 328 height 31
type input "2450678853"
click at [687, 514] on input "Promo or referral code (optional)" at bounding box center [784, 512] width 328 height 31
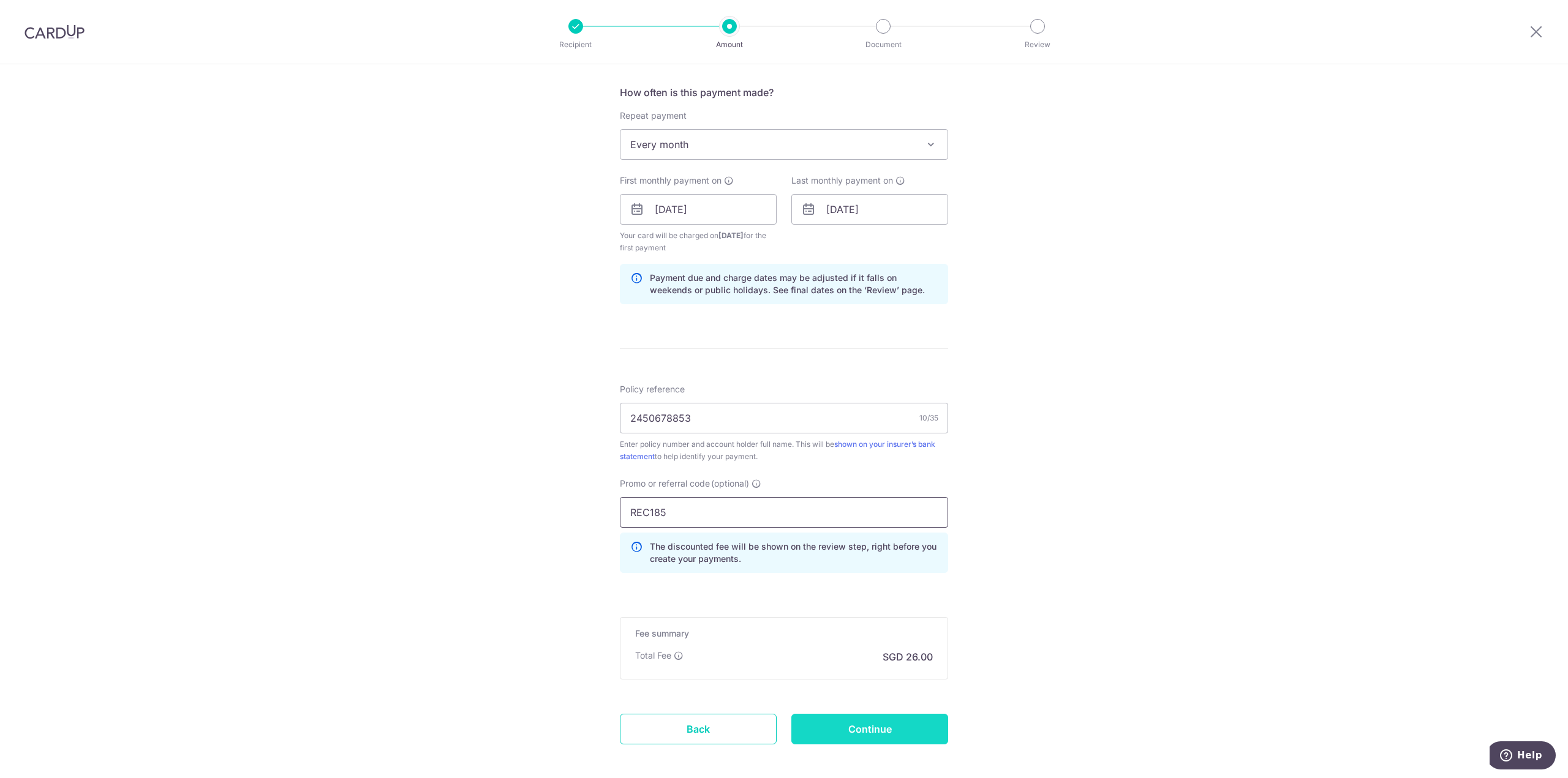
type input "REC185"
click at [889, 723] on input "Continue" at bounding box center [869, 728] width 157 height 31
type input "Create Schedule"
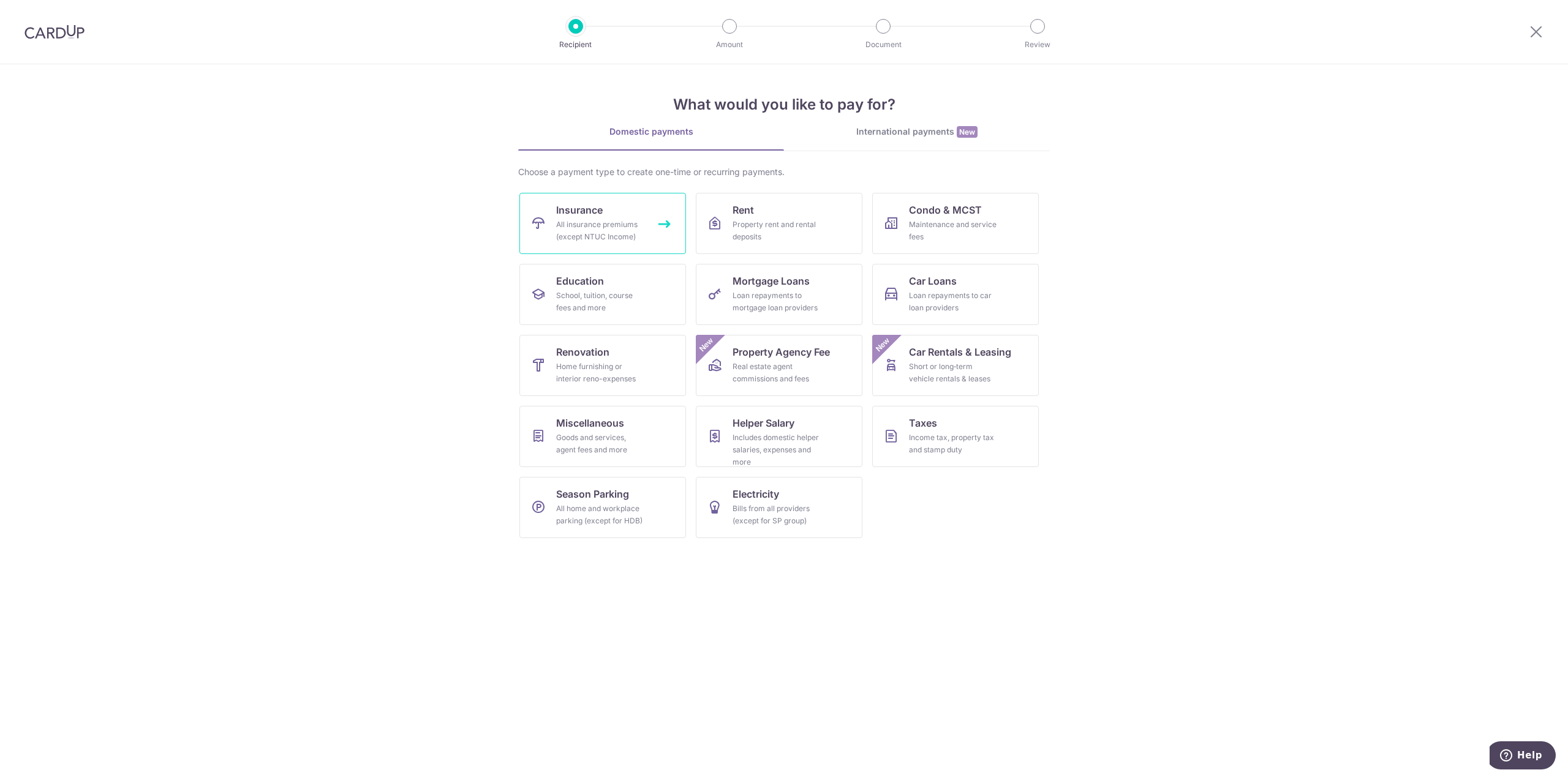
click at [624, 225] on div "All insurance premiums (except NTUC Income)" at bounding box center [600, 231] width 88 height 24
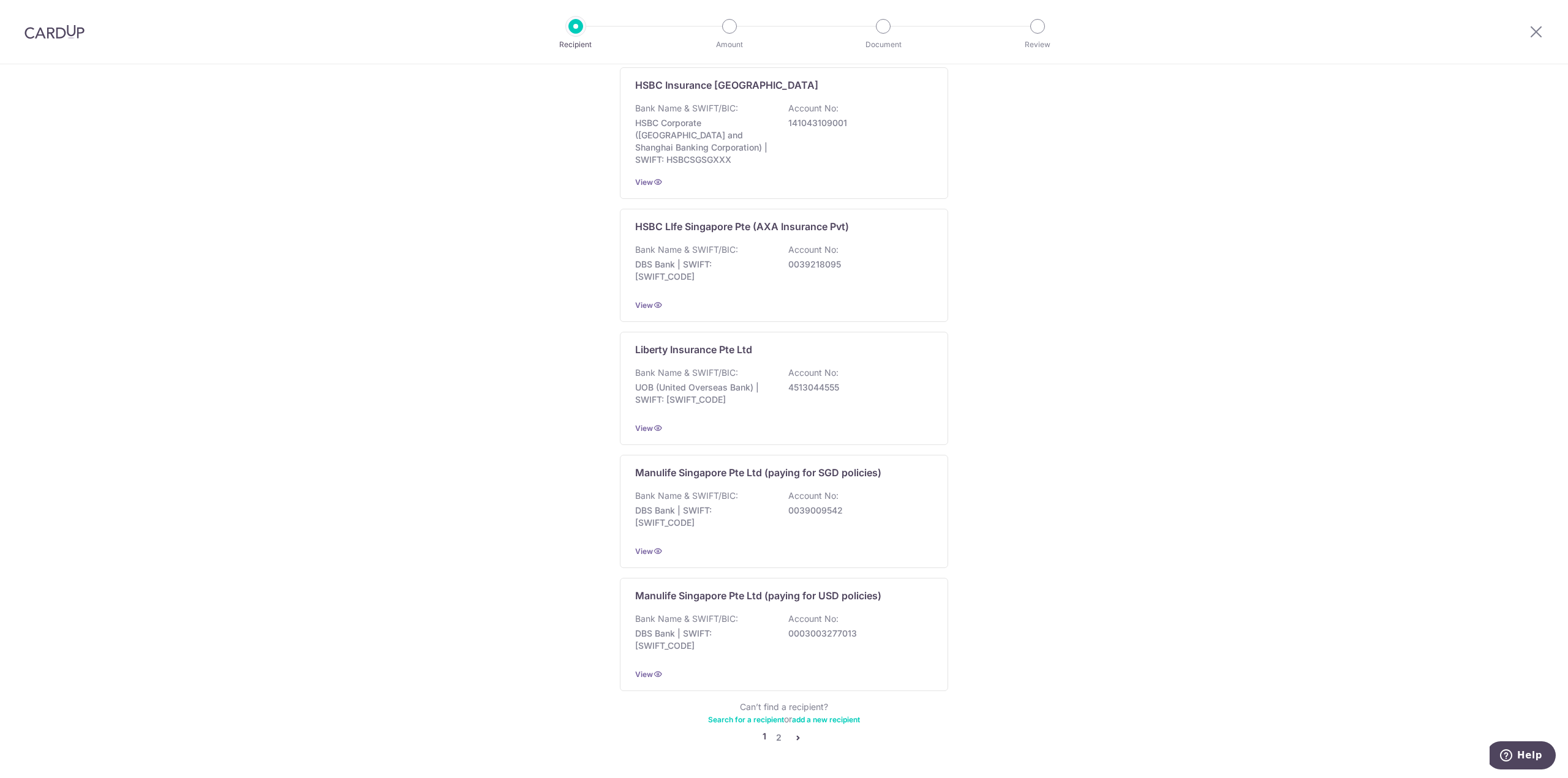
scroll to position [886, 0]
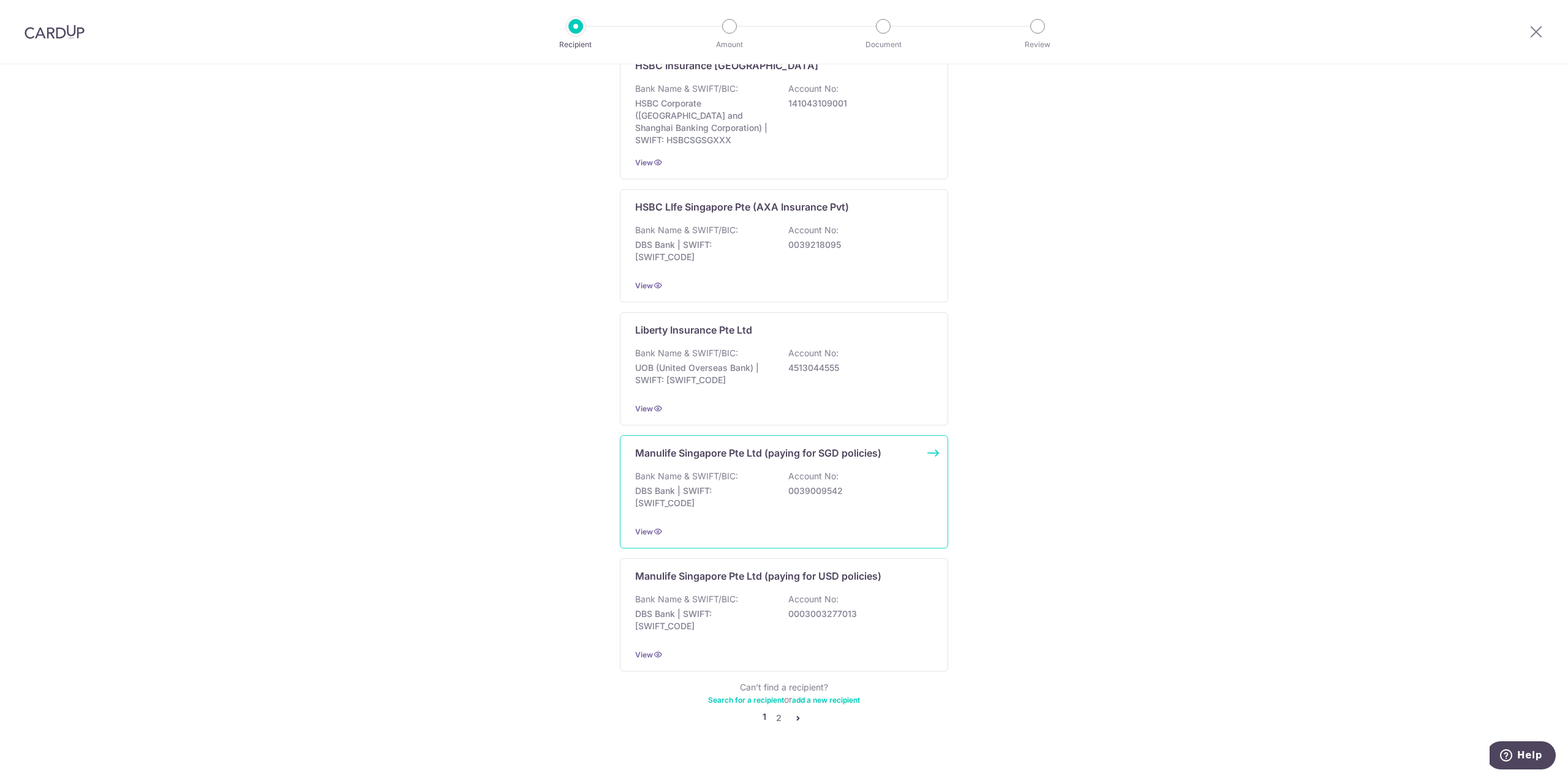
click at [730, 485] on p "DBS Bank | SWIFT: [SWIFT_CODE]" at bounding box center [703, 497] width 137 height 24
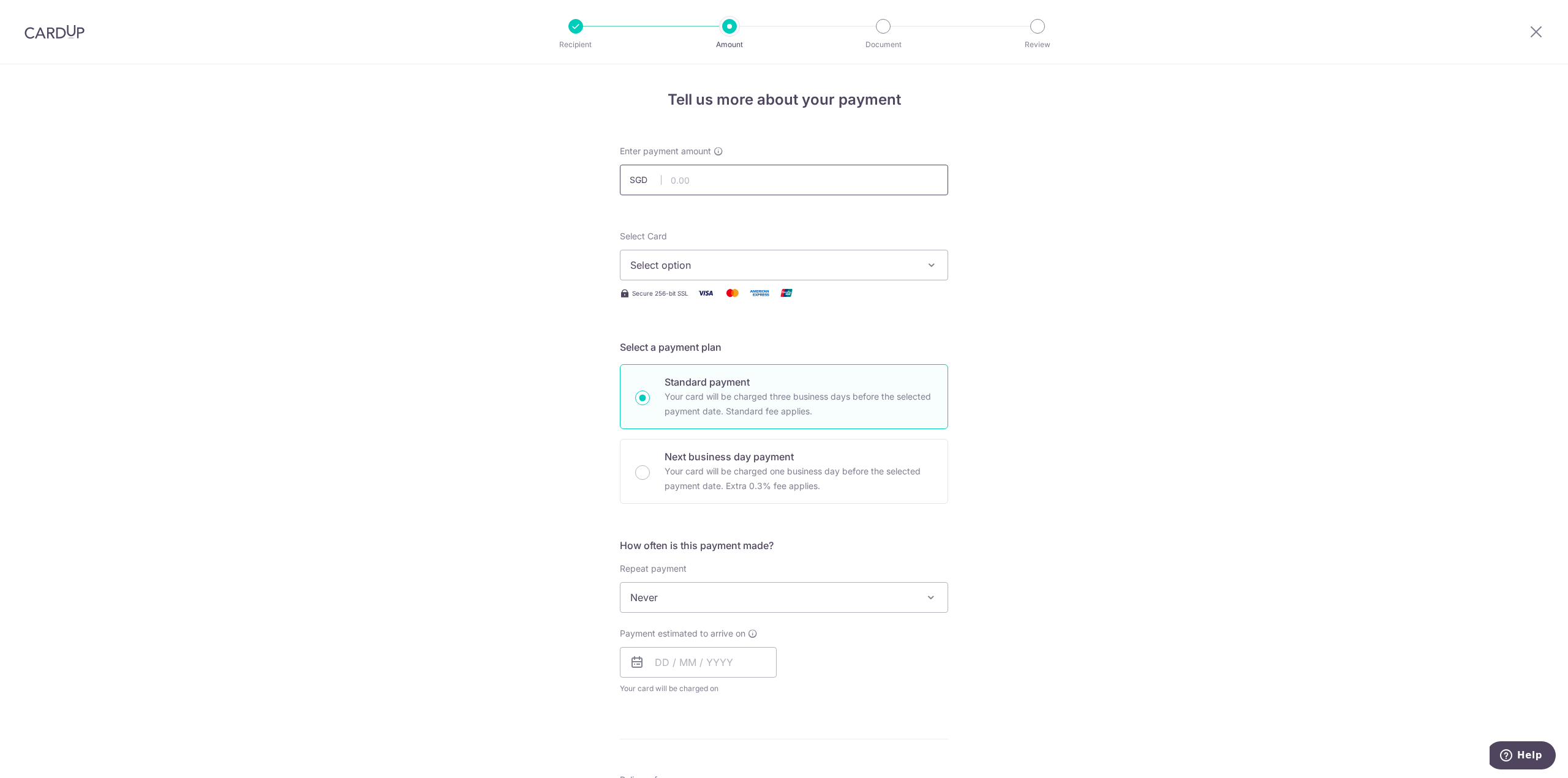
click at [707, 190] on input "text" at bounding box center [784, 179] width 328 height 31
type input "1,000.00"
click at [686, 265] on span "Select option" at bounding box center [773, 265] width 285 height 15
click at [698, 377] on span "**** 7967" at bounding box center [682, 382] width 46 height 15
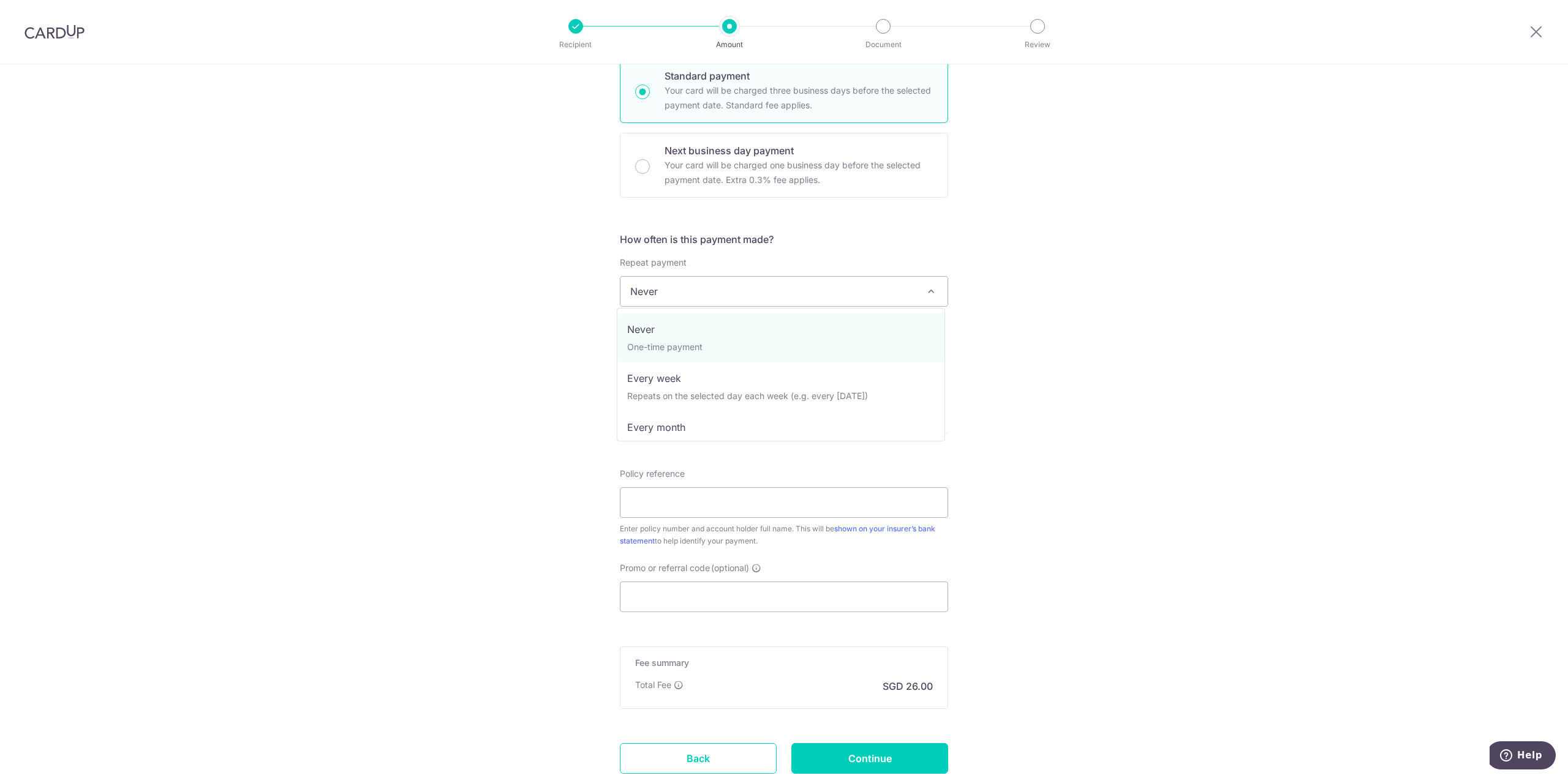
click at [690, 291] on span "Never" at bounding box center [784, 292] width 327 height 30
select select "3"
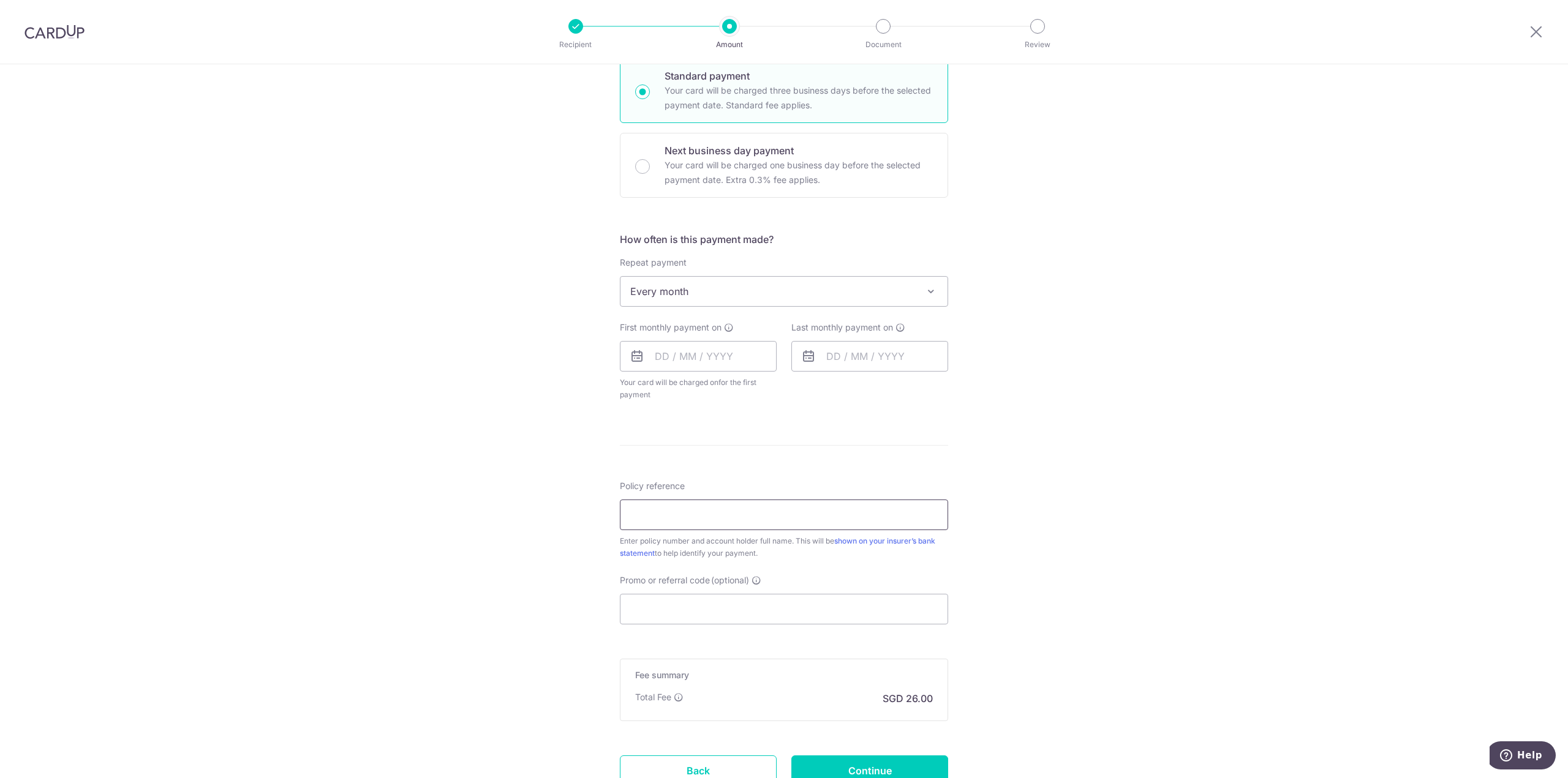
click at [659, 499] on input "Policy reference" at bounding box center [784, 514] width 328 height 31
type input "2450678853"
click at [684, 608] on input "Promo or referral code (optional)" at bounding box center [784, 608] width 328 height 31
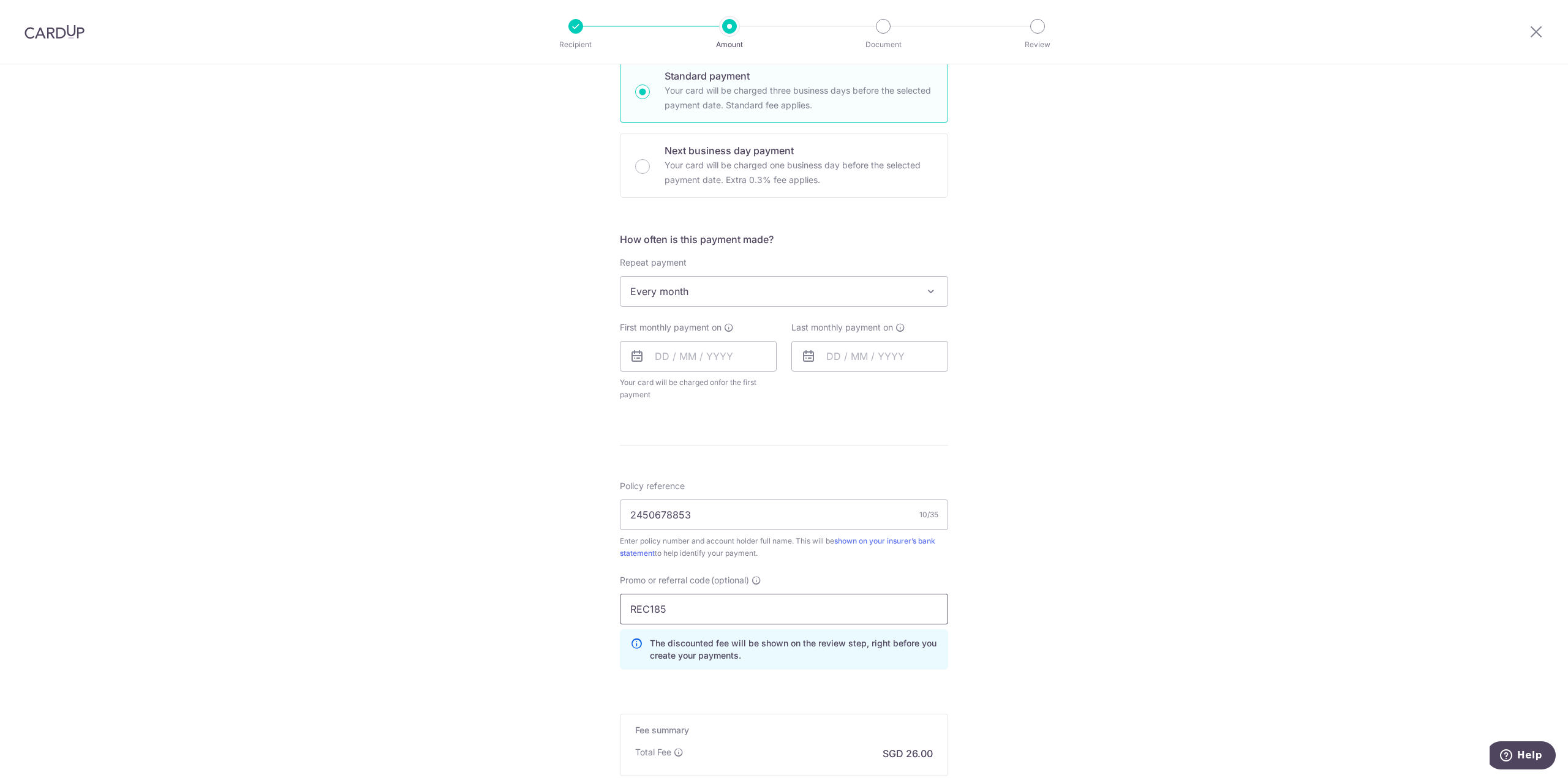
type input "REC185"
click at [693, 372] on div "First monthly payment on Your card will be charged on for the first payment * I…" at bounding box center [698, 361] width 157 height 80
click at [692, 358] on input "text" at bounding box center [698, 356] width 157 height 31
click at [992, 427] on div "Tell us more about your payment Enter payment amount SGD 1,000.00 1000.00 Selec…" at bounding box center [784, 345] width 1568 height 1175
click at [736, 363] on input "text" at bounding box center [698, 356] width 157 height 31
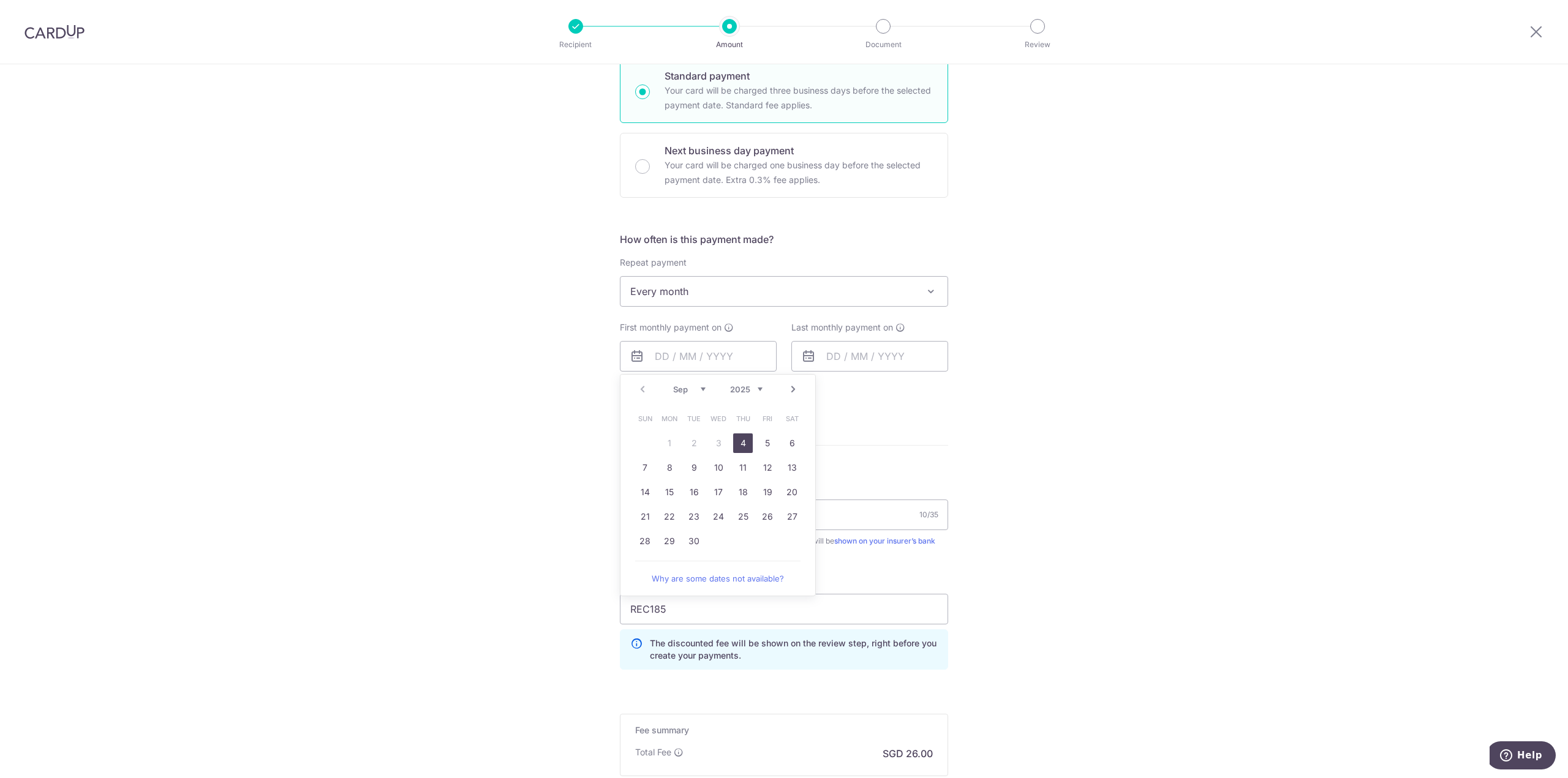
click at [794, 393] on link "Next" at bounding box center [792, 389] width 15 height 15
click at [714, 489] on link "15" at bounding box center [718, 492] width 19 height 19
type input "[DATE]"
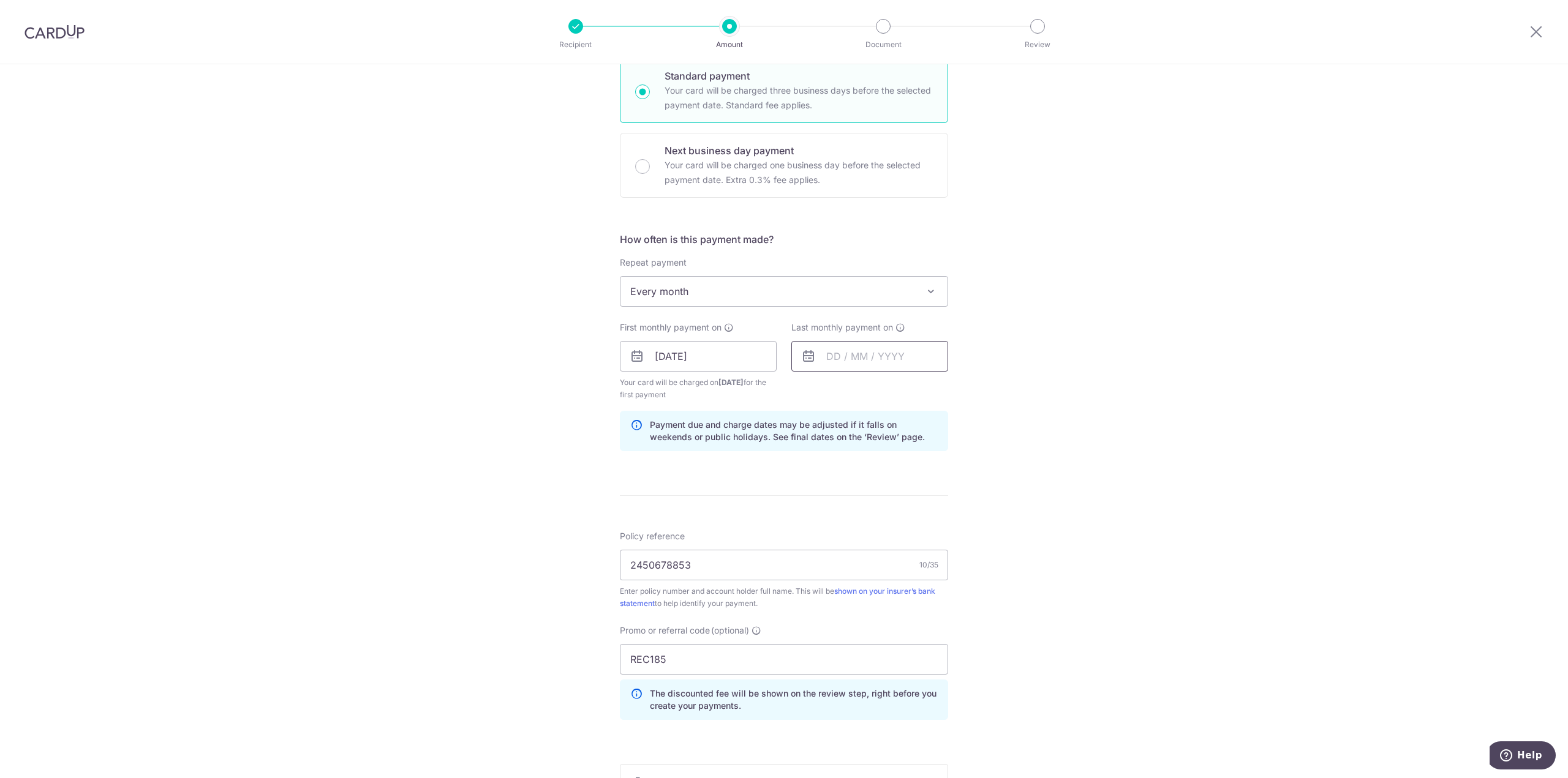
click at [857, 350] on input "text" at bounding box center [869, 356] width 157 height 31
click at [963, 391] on link "Next" at bounding box center [964, 389] width 15 height 15
click at [916, 493] on link "15" at bounding box center [914, 492] width 19 height 19
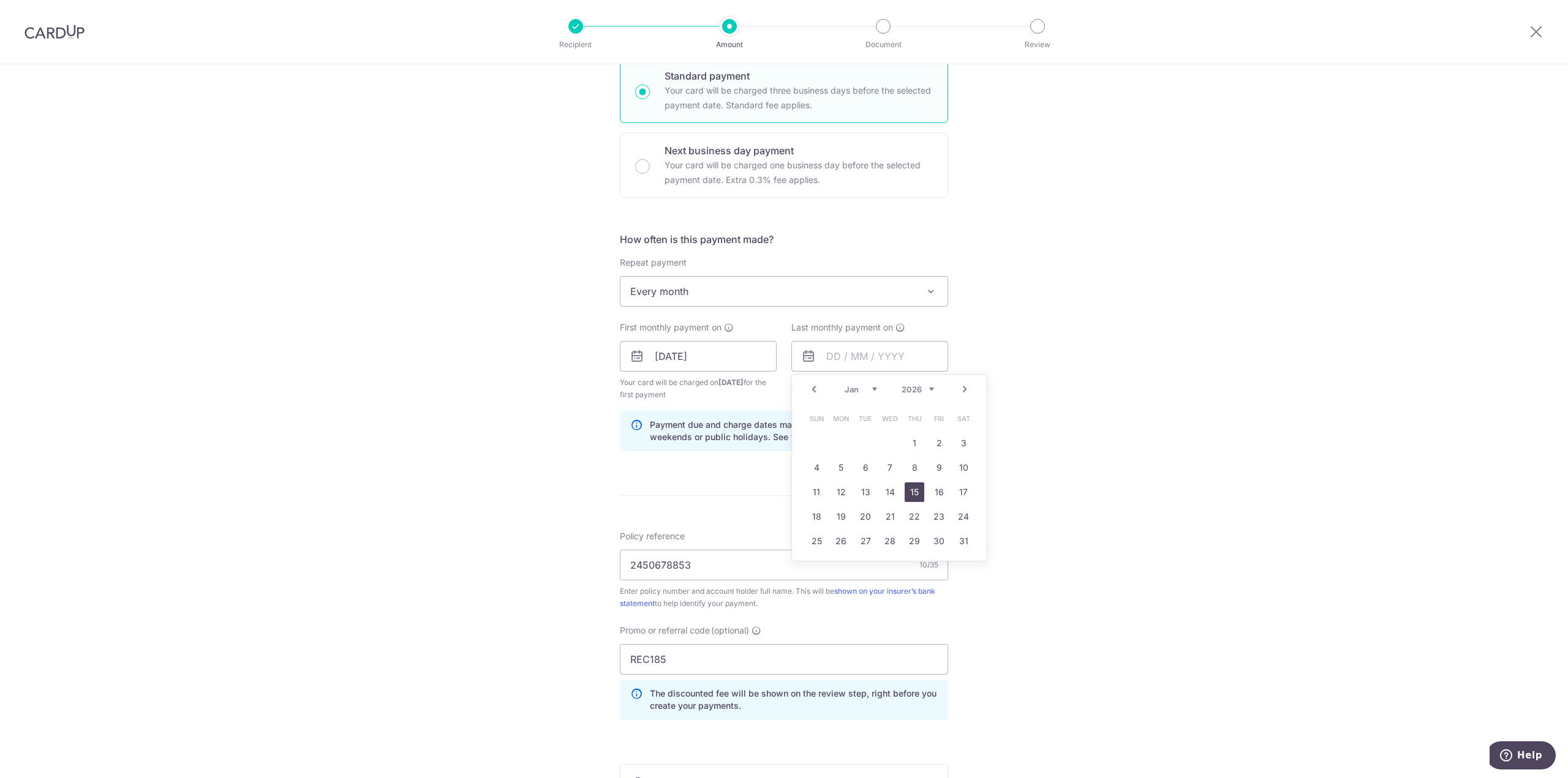
type input "[DATE]"
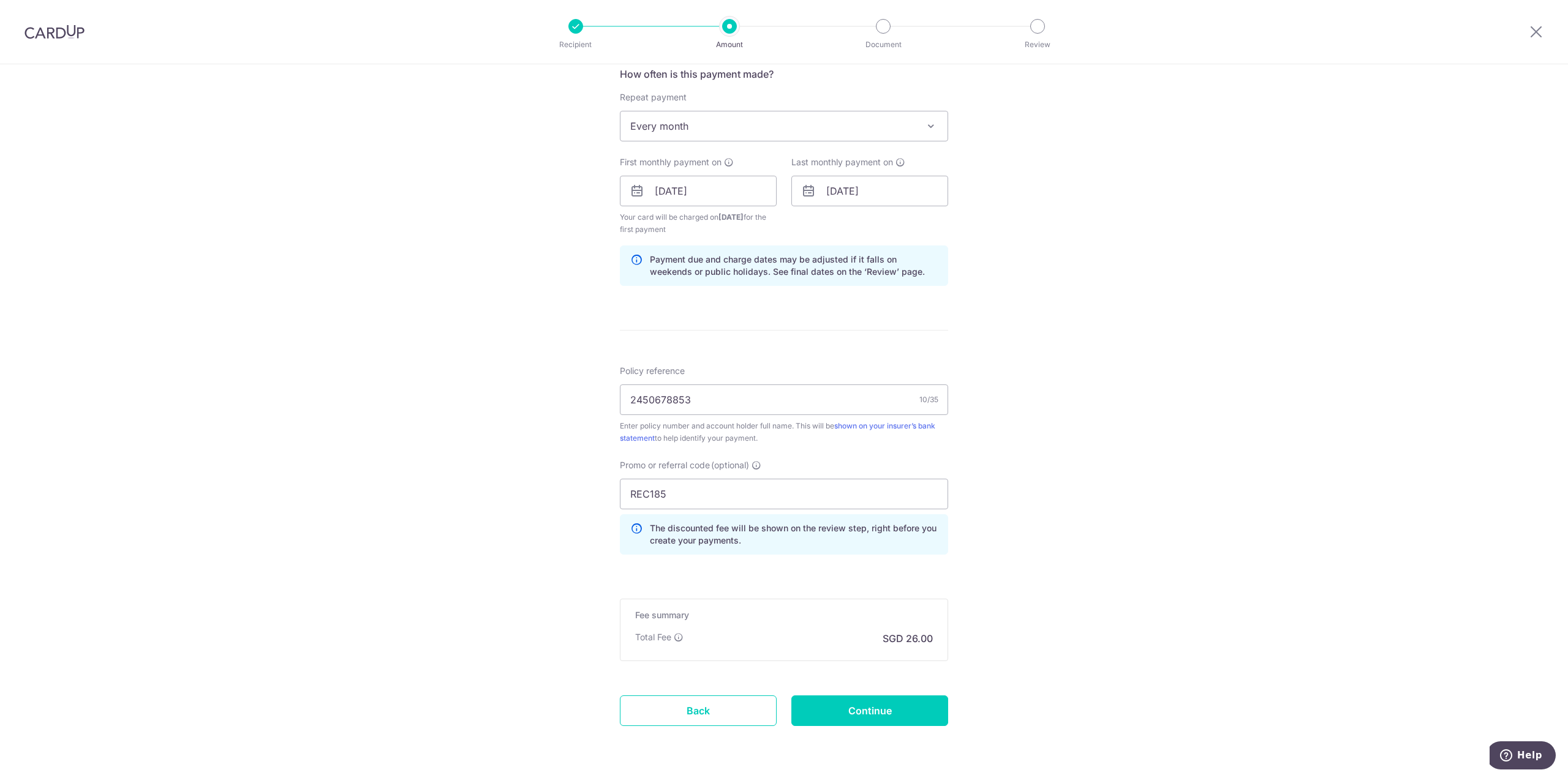
scroll to position [508, 0]
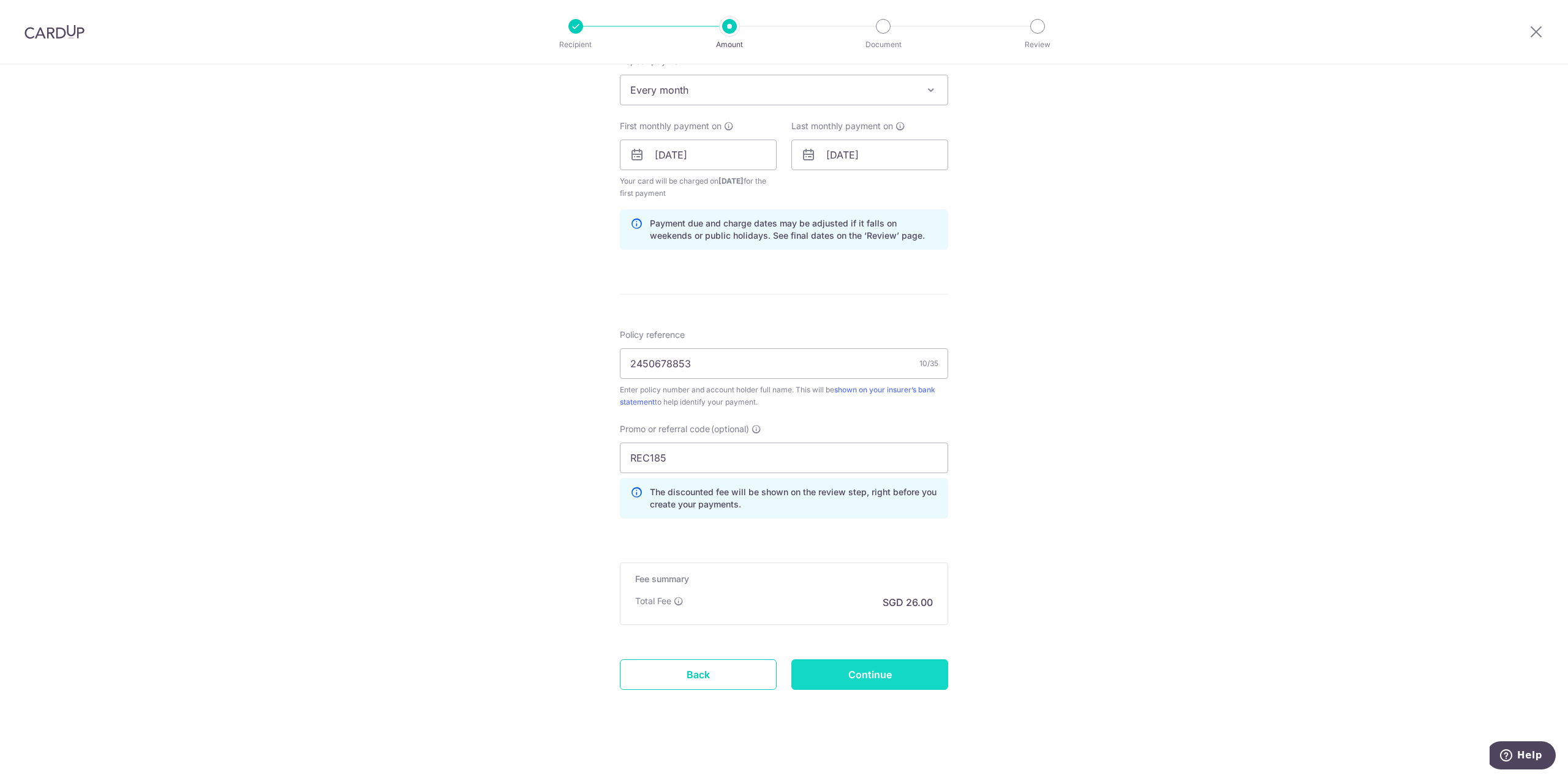
click at [850, 669] on input "Continue" at bounding box center [869, 674] width 157 height 31
type input "Create Schedule"
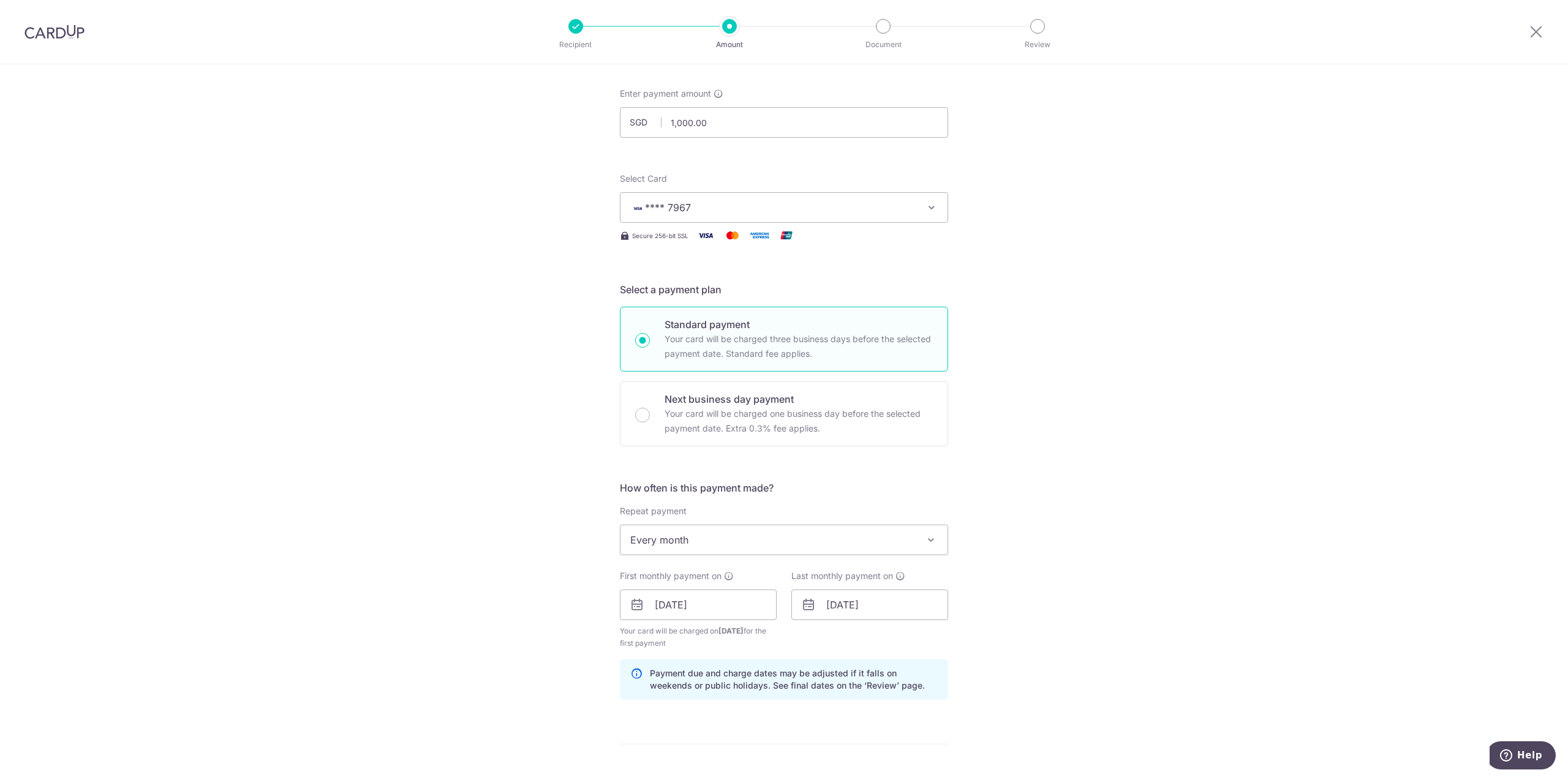
scroll to position [0, 0]
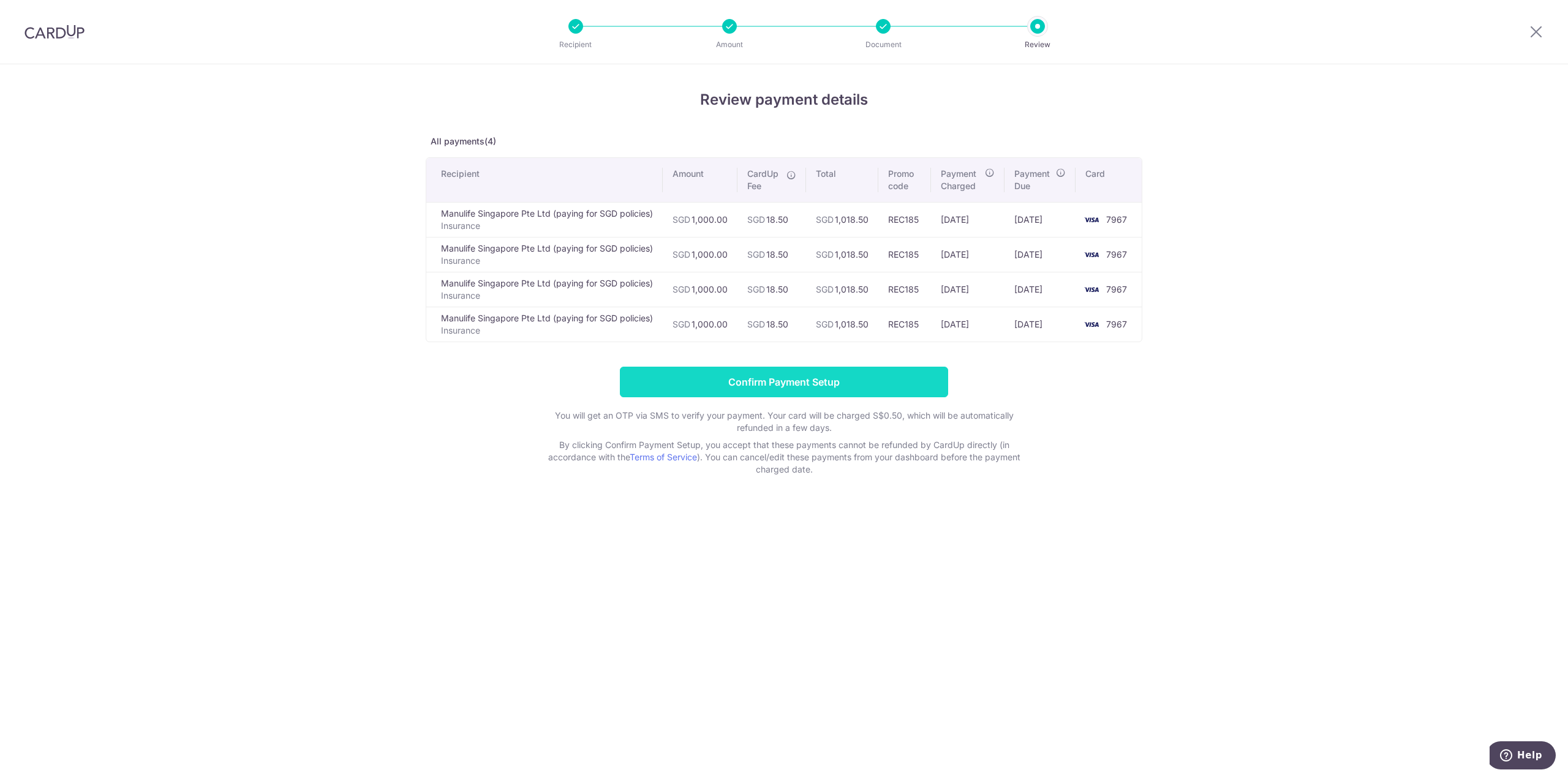
click at [828, 380] on input "Confirm Payment Setup" at bounding box center [784, 381] width 328 height 31
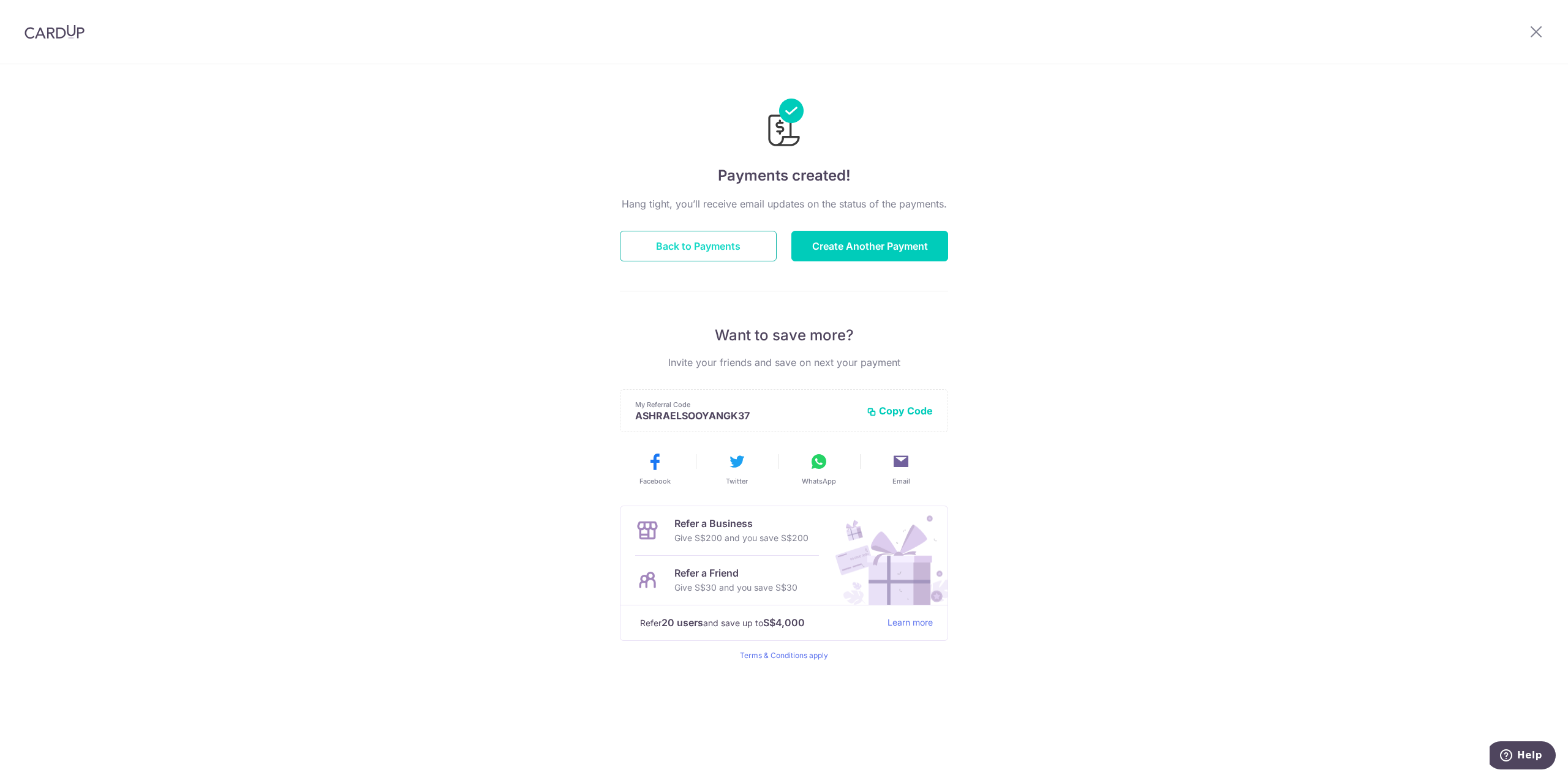
click at [712, 248] on button "Back to Payments" at bounding box center [698, 246] width 157 height 31
